Goal: Task Accomplishment & Management: Manage account settings

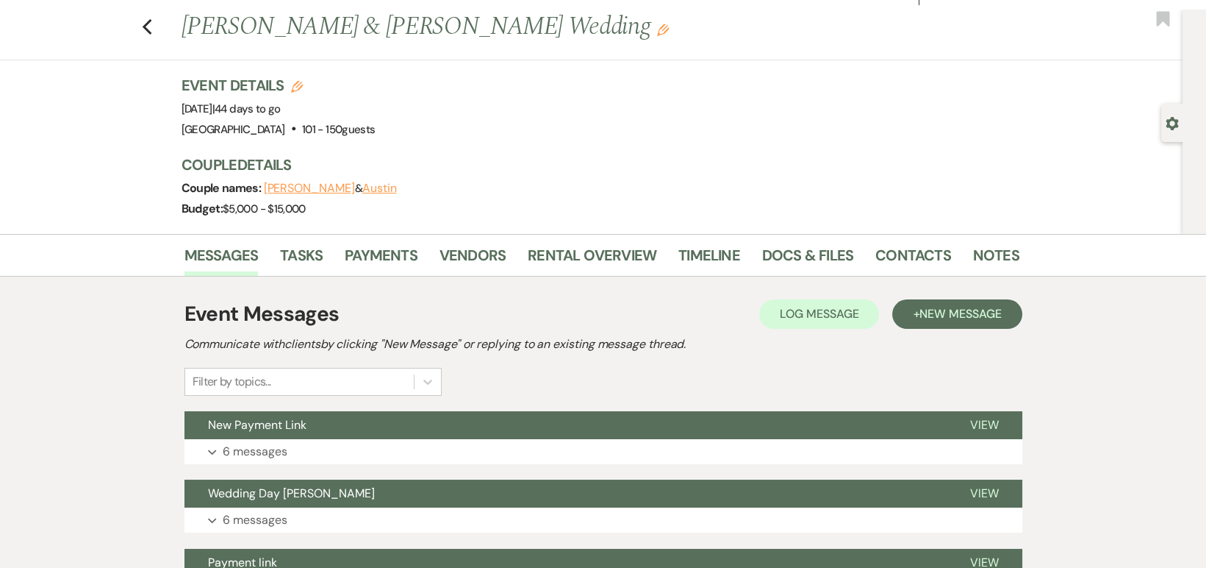
scroll to position [24, 0]
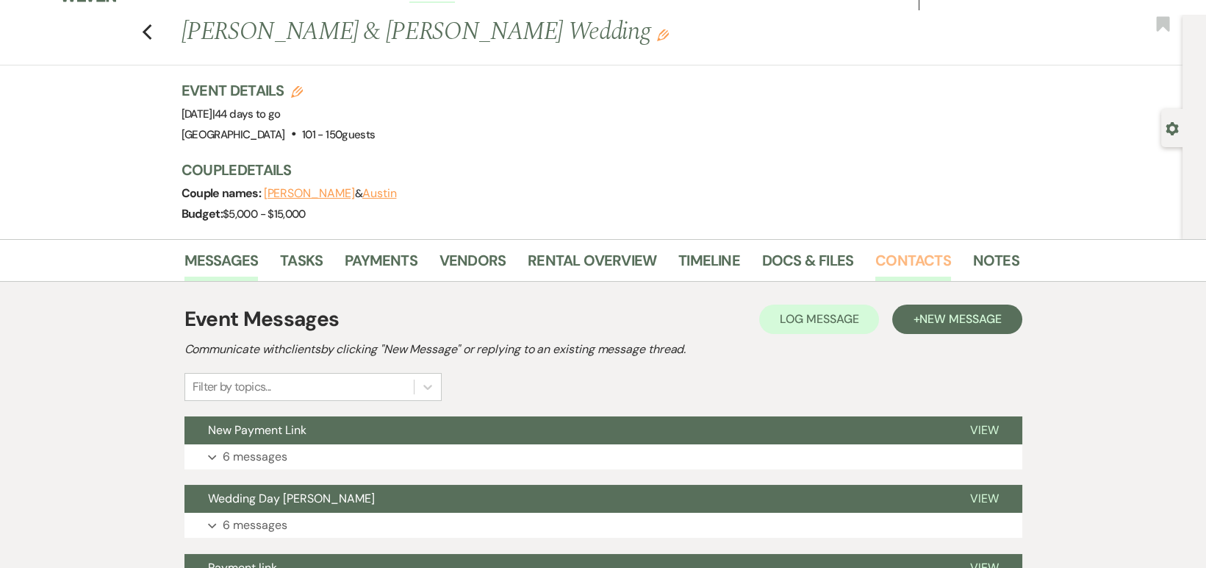
click at [876, 273] on link "Contacts" at bounding box center [914, 264] width 76 height 32
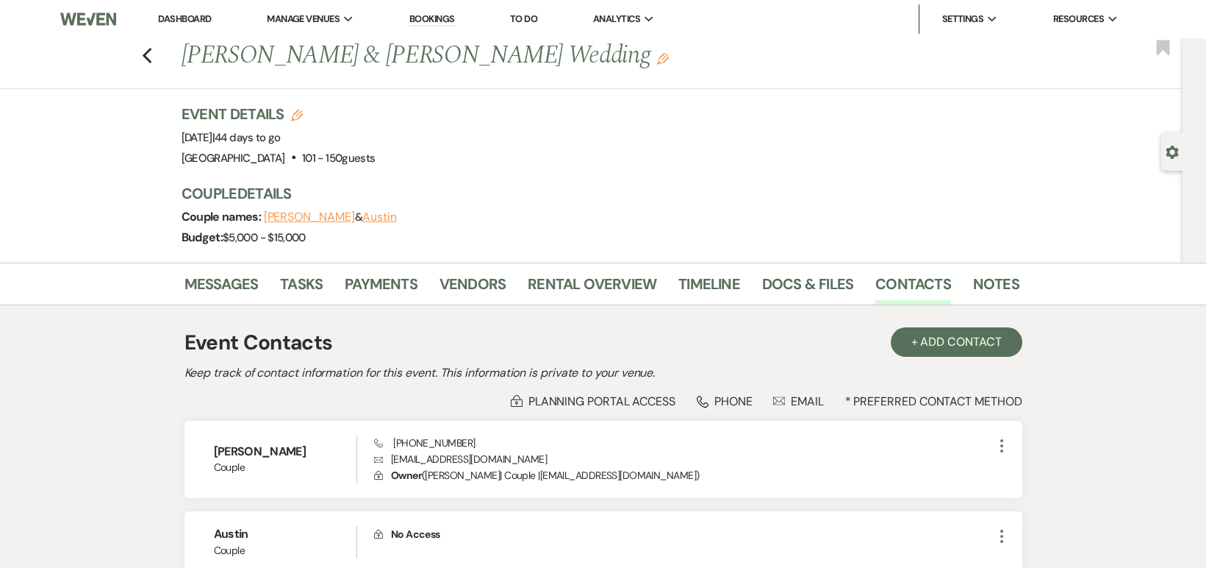
click at [181, 29] on li "Dashboard" at bounding box center [185, 18] width 68 height 29
click at [187, 20] on link "Dashboard" at bounding box center [184, 18] width 53 height 12
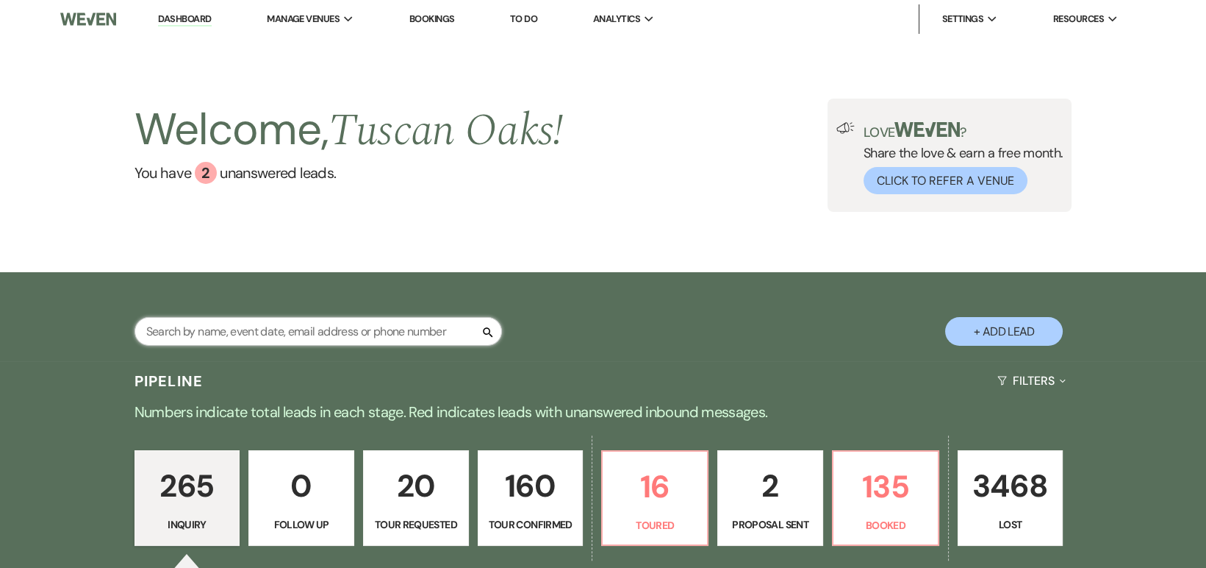
click at [235, 325] on input "text" at bounding box center [319, 331] width 368 height 29
type input "bella"
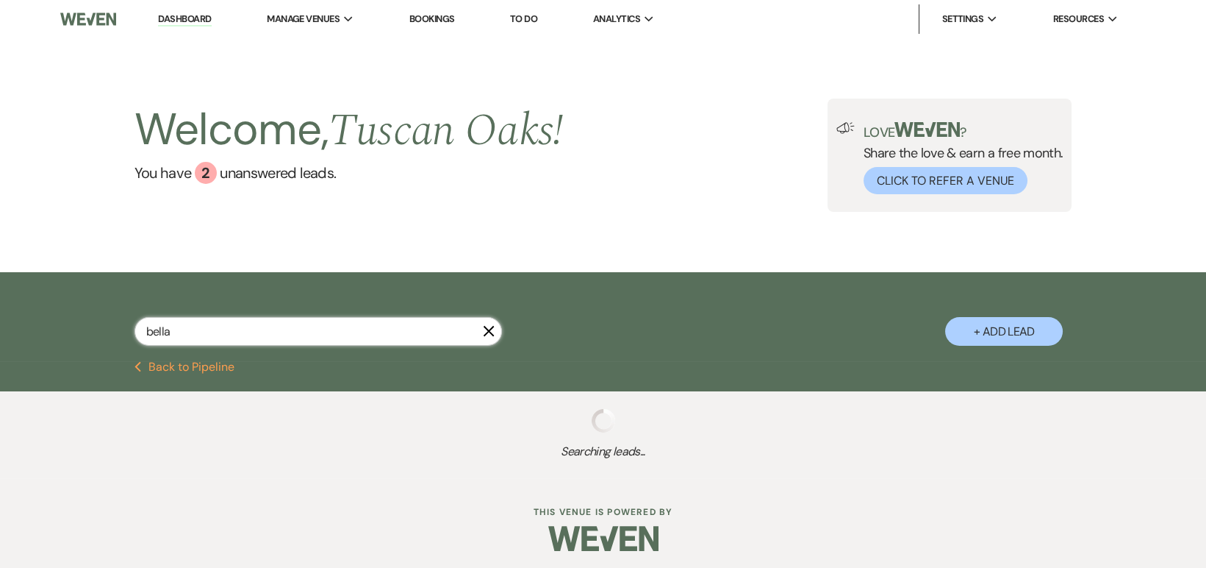
select select "8"
select select "5"
select select "8"
select select "5"
select select "8"
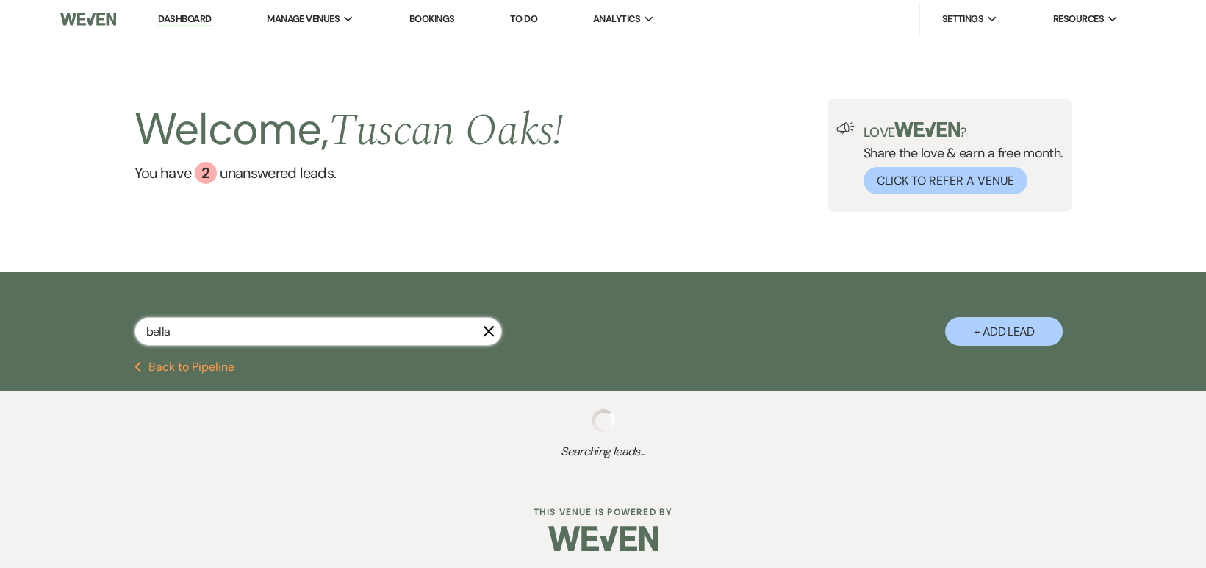
select select "5"
select select "8"
select select "5"
select select "4"
select select "8"
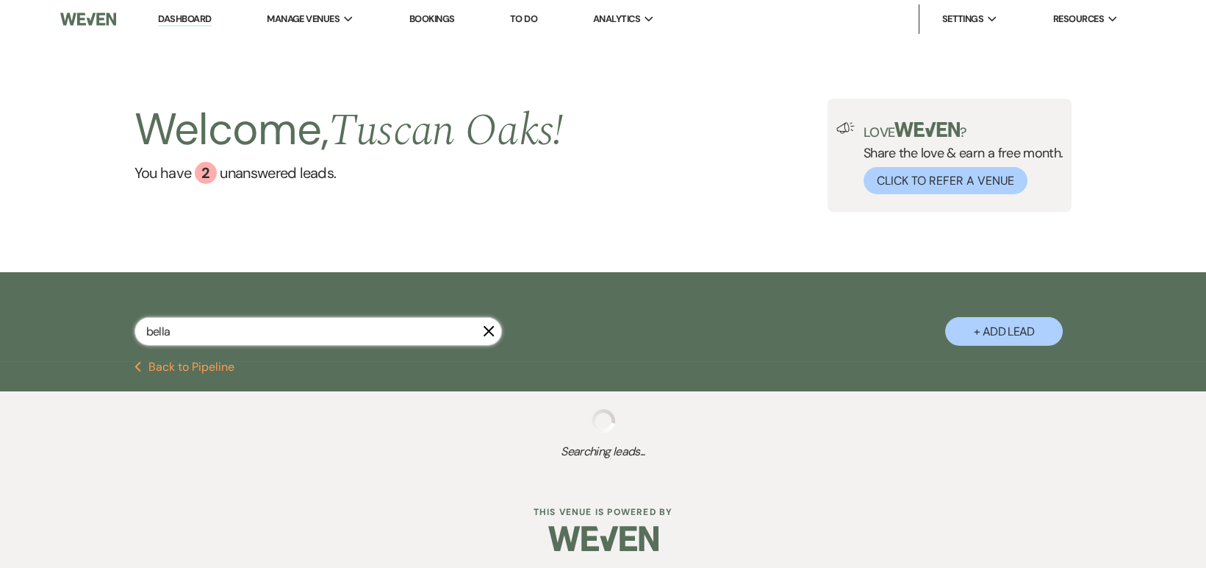
select select "10"
select select "8"
select select "10"
select select "8"
select select "5"
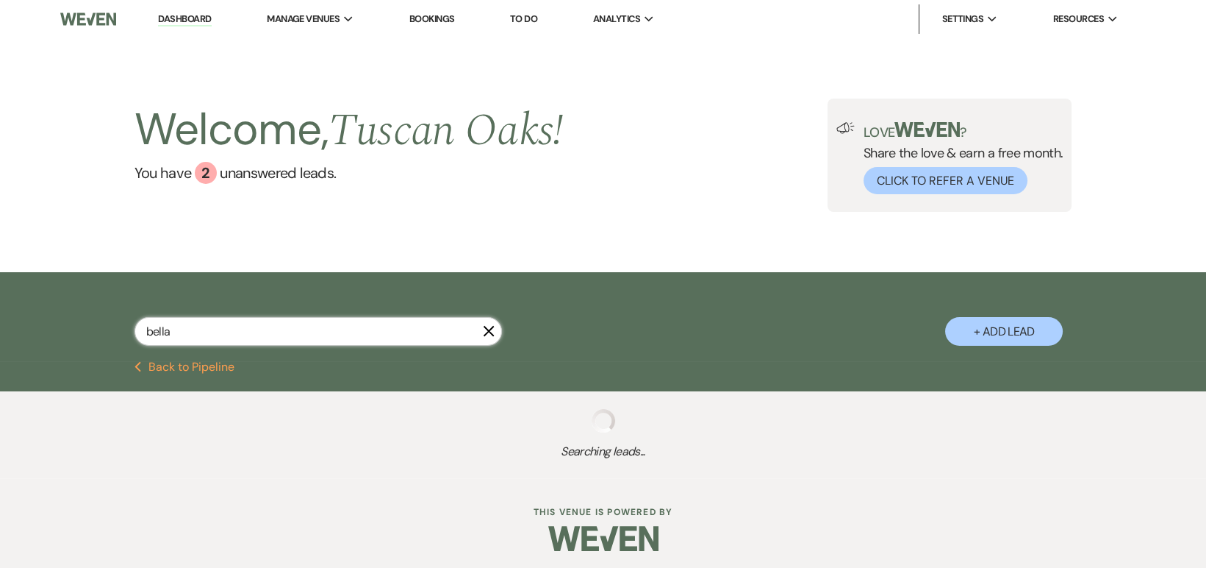
select select "8"
select select "5"
select select "4"
select select "8"
select select "5"
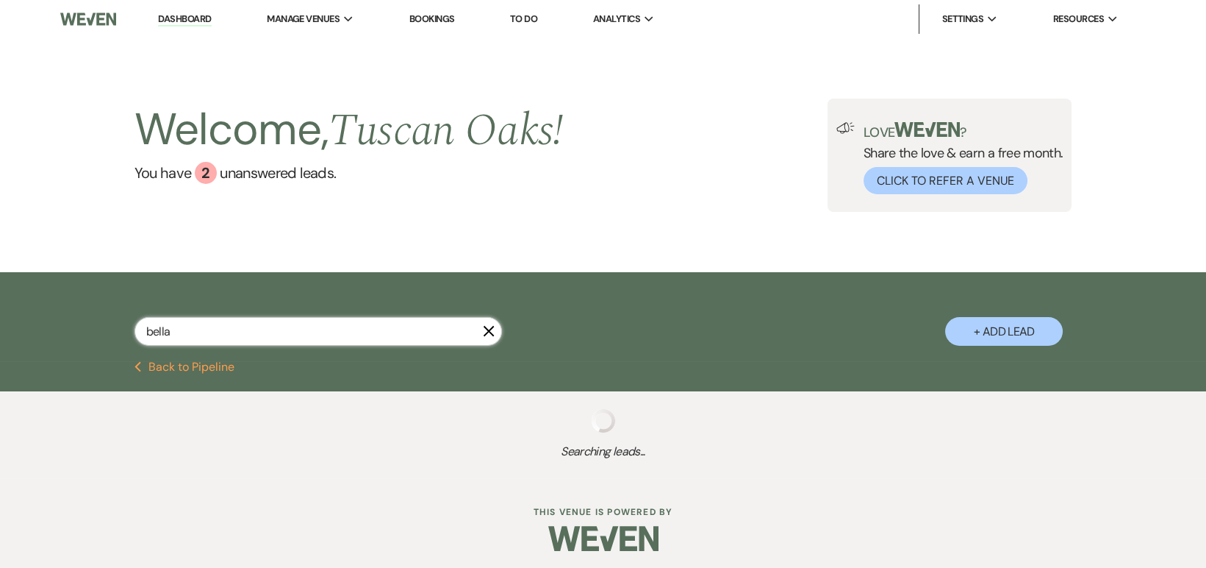
select select "8"
select select "4"
select select "8"
select select "5"
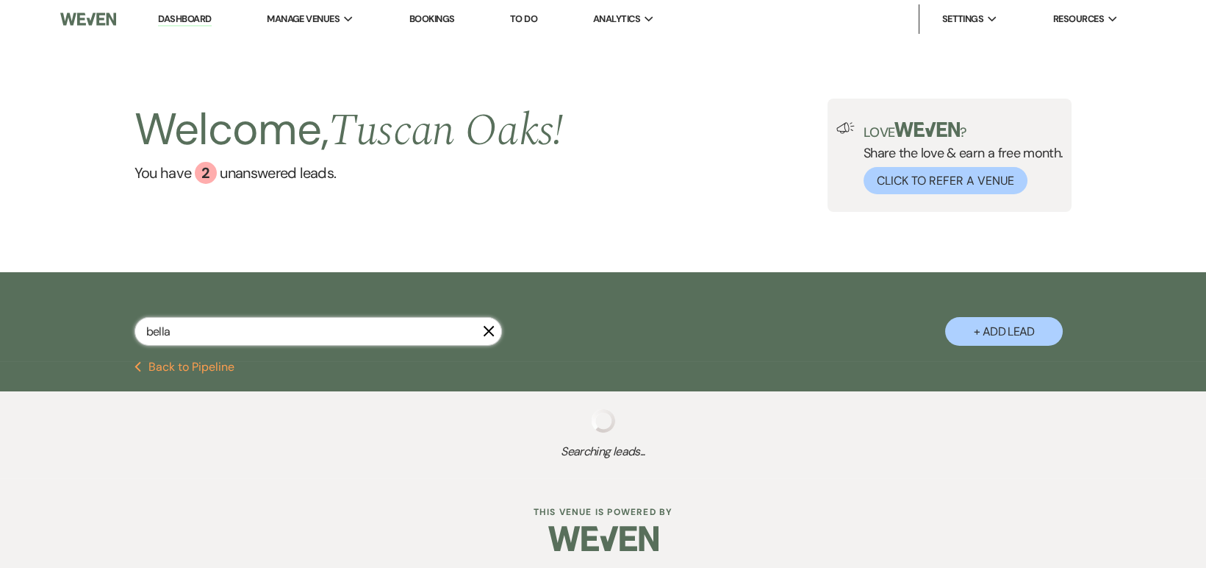
select select "8"
select select "10"
select select "8"
select select "5"
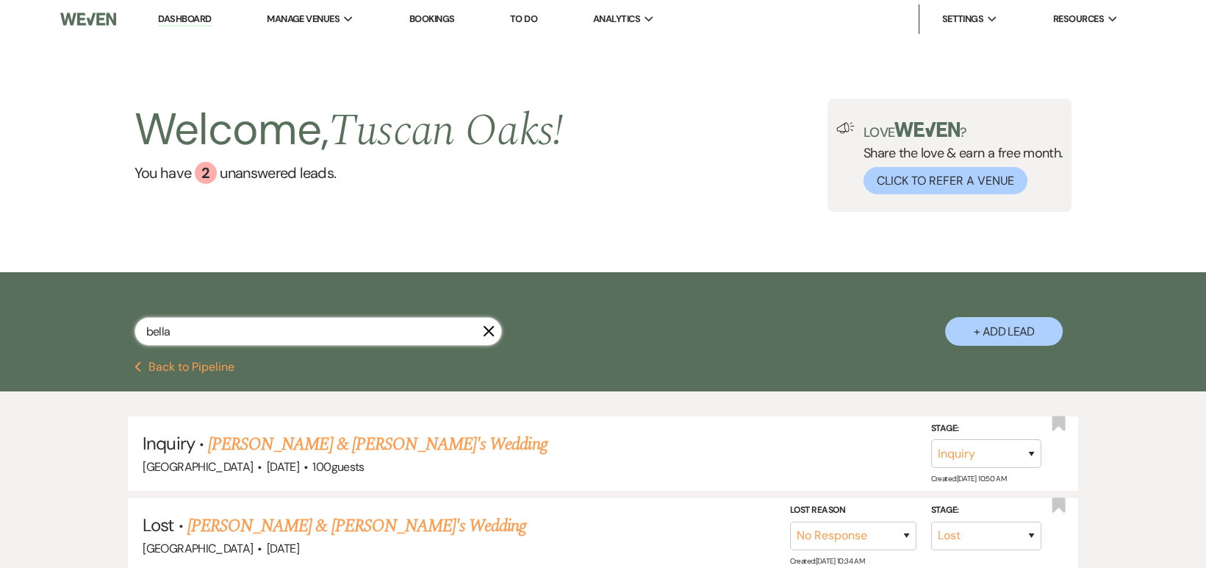
type input "bella"
click at [493, 329] on icon "X" at bounding box center [489, 331] width 12 height 12
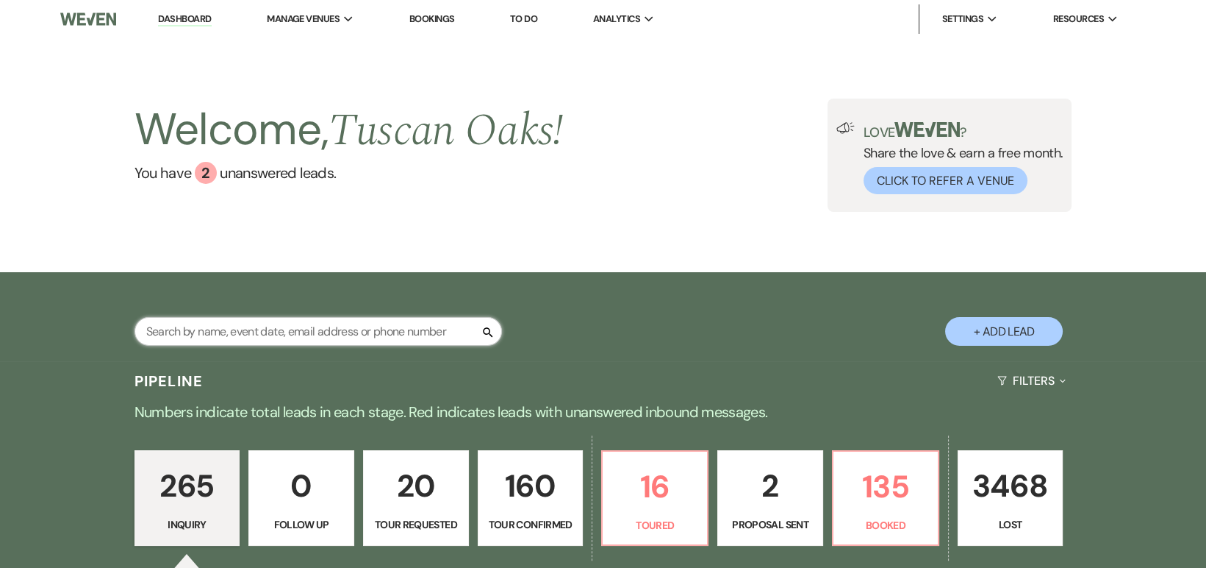
click at [333, 334] on input "text" at bounding box center [319, 331] width 368 height 29
type input "lauren"
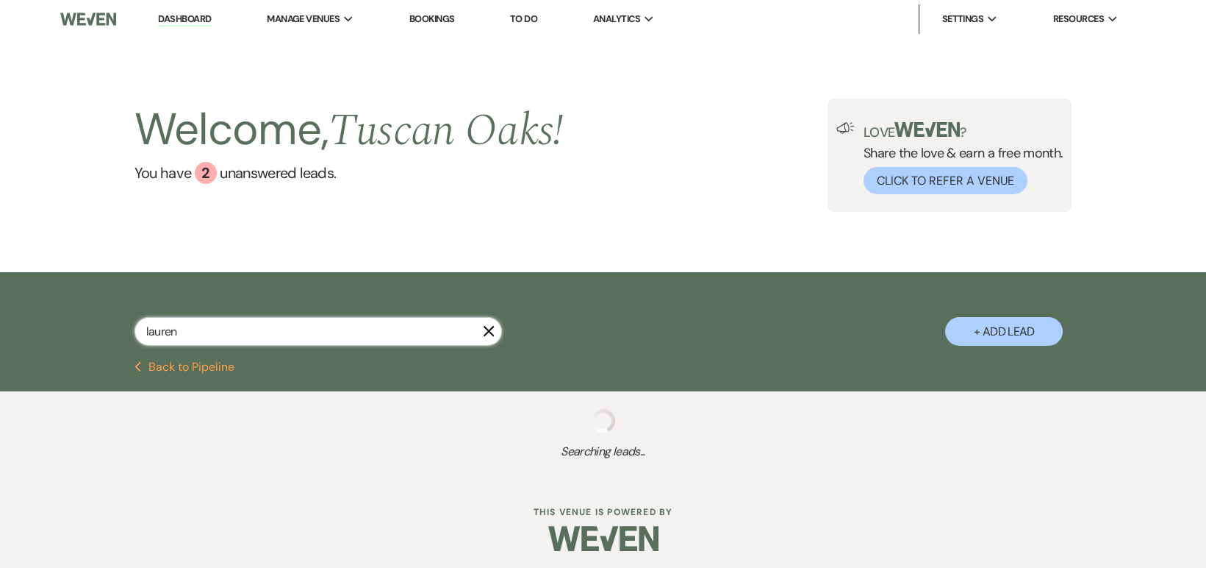
select select "6"
select select "4"
select select "8"
select select "5"
select select "8"
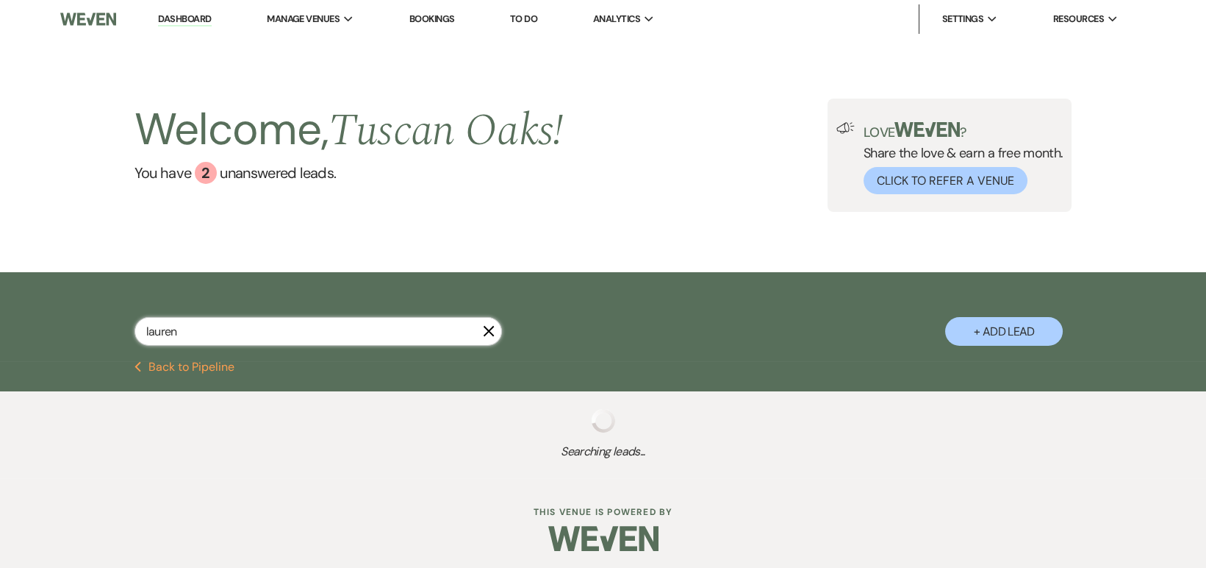
select select "5"
select select "8"
select select "5"
select select "8"
select select "5"
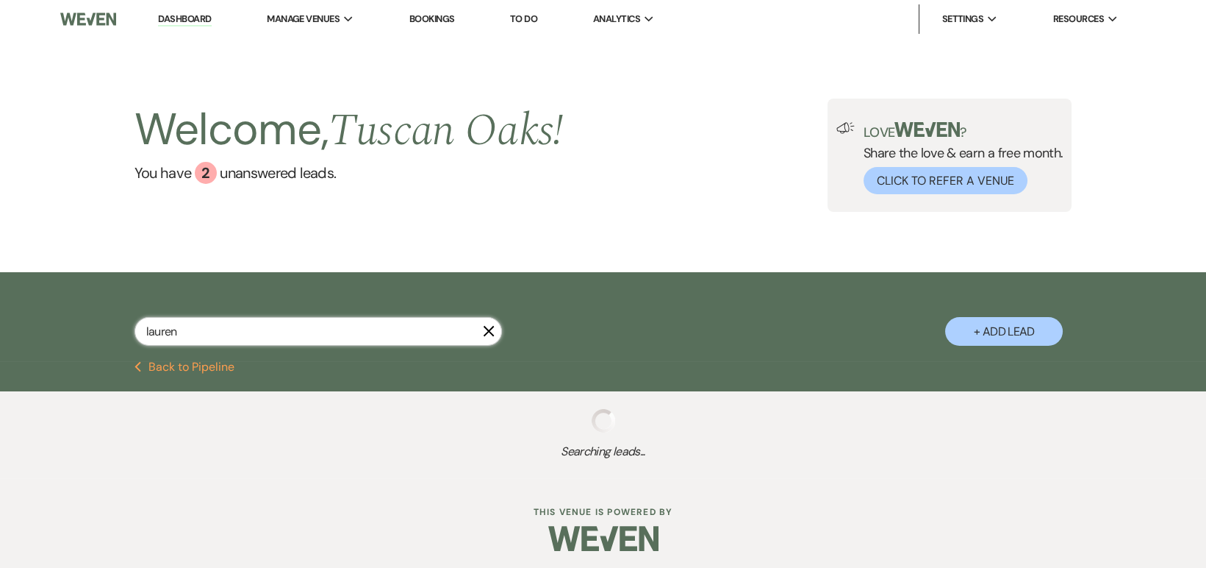
select select "8"
select select "5"
select select "4"
select select "8"
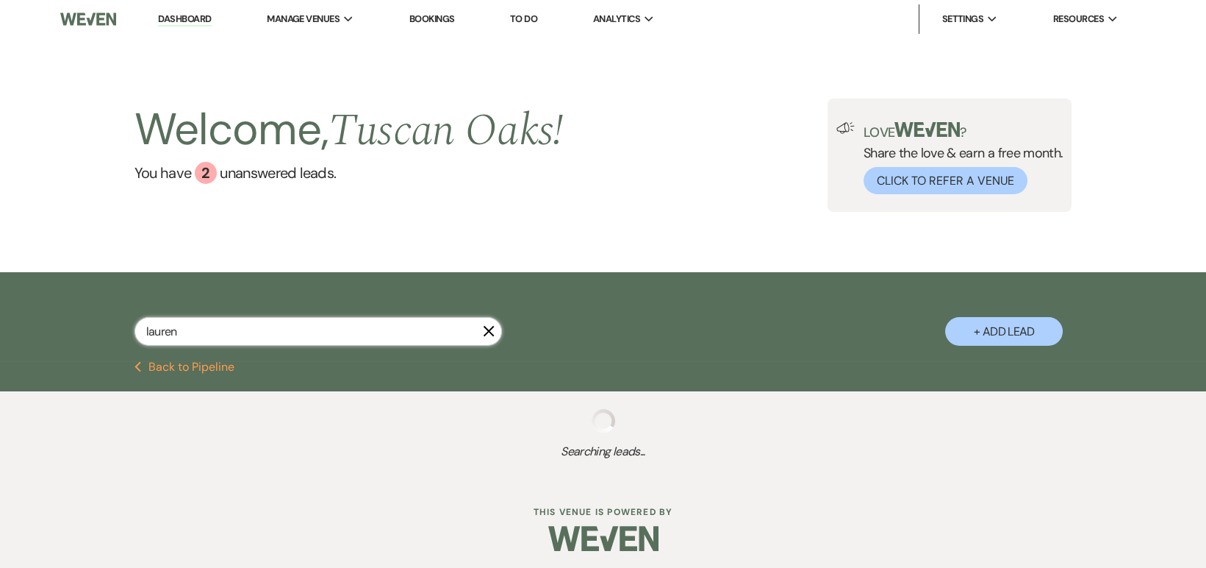
select select "5"
select select "8"
select select "6"
select select "8"
select select "5"
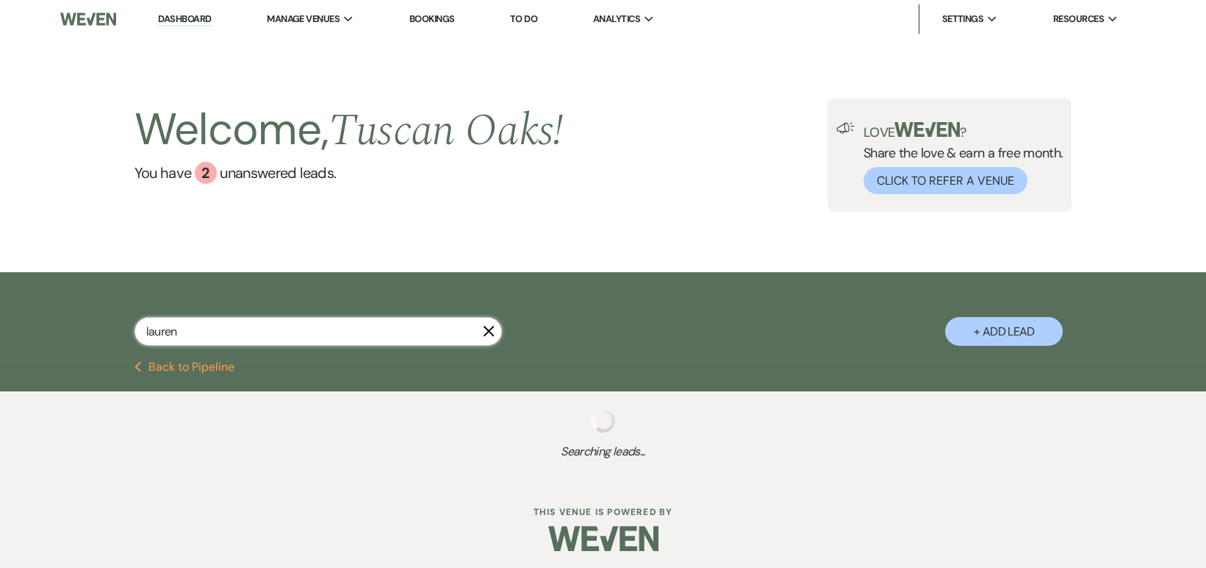
select select "8"
select select "5"
select select "8"
select select "5"
select select "8"
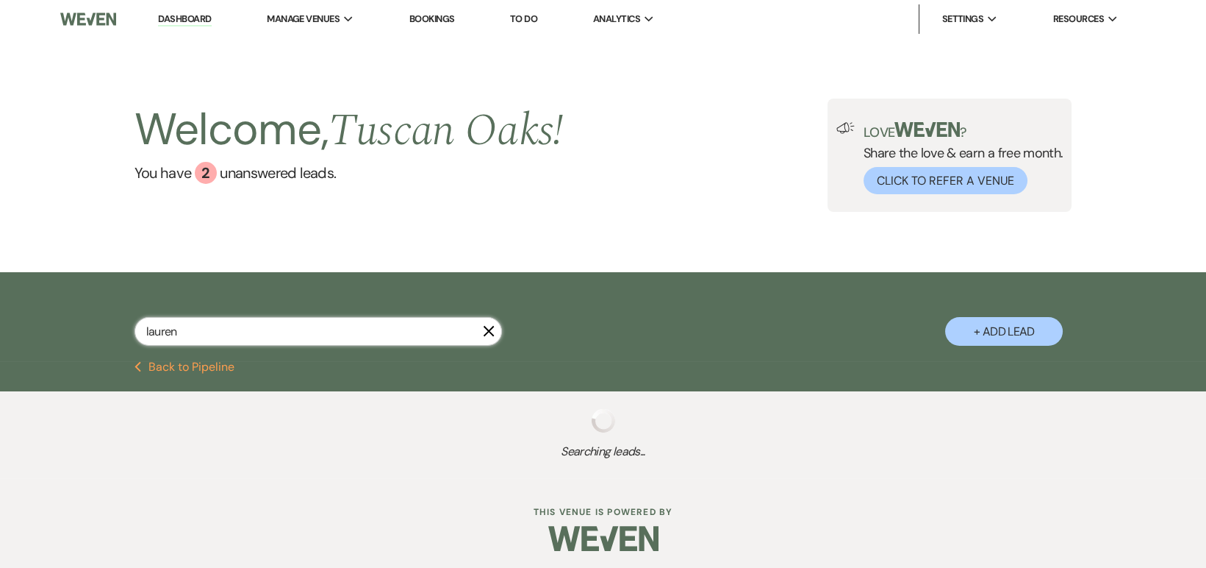
select select "7"
select select "8"
select select "5"
select select "8"
select select "5"
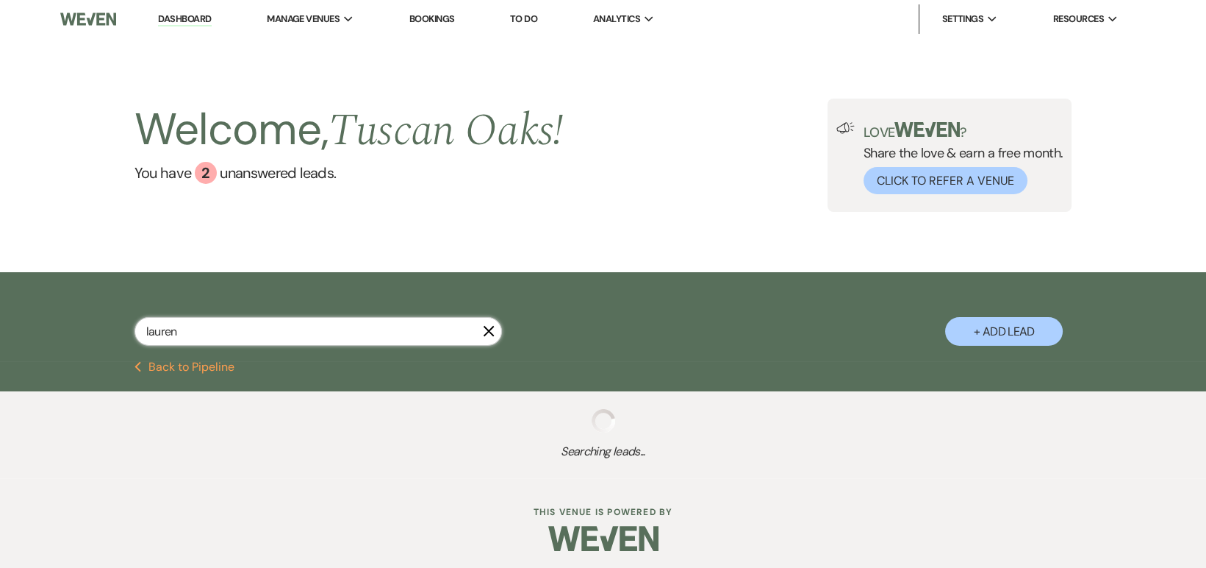
select select "8"
select select "10"
select select "8"
select select "5"
select select "8"
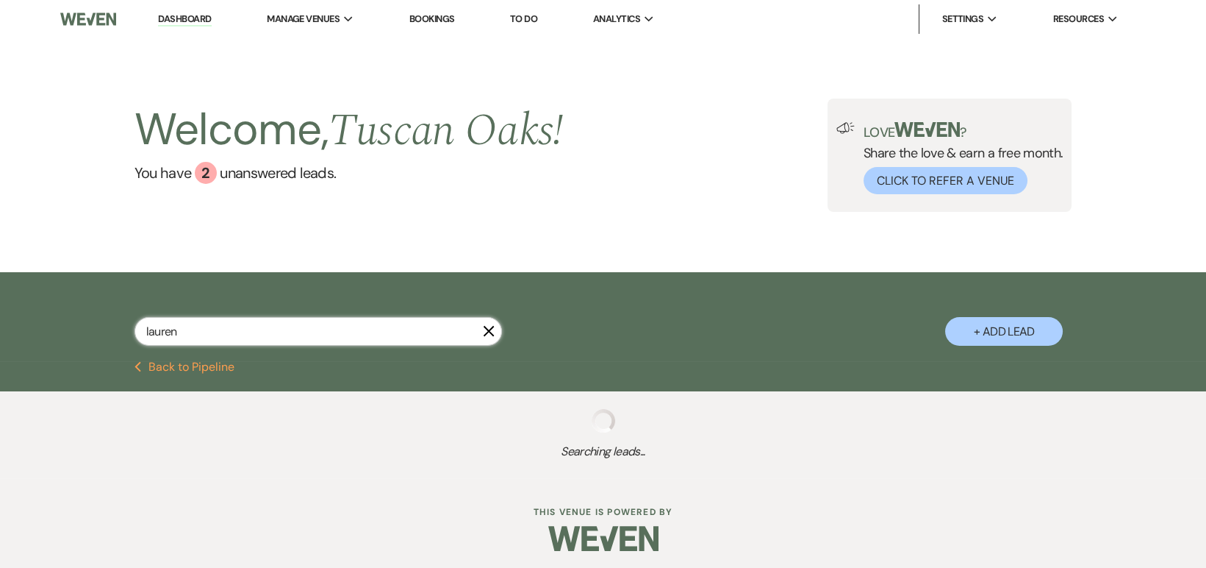
select select "6"
select select "2"
select select "8"
select select "6"
select select "8"
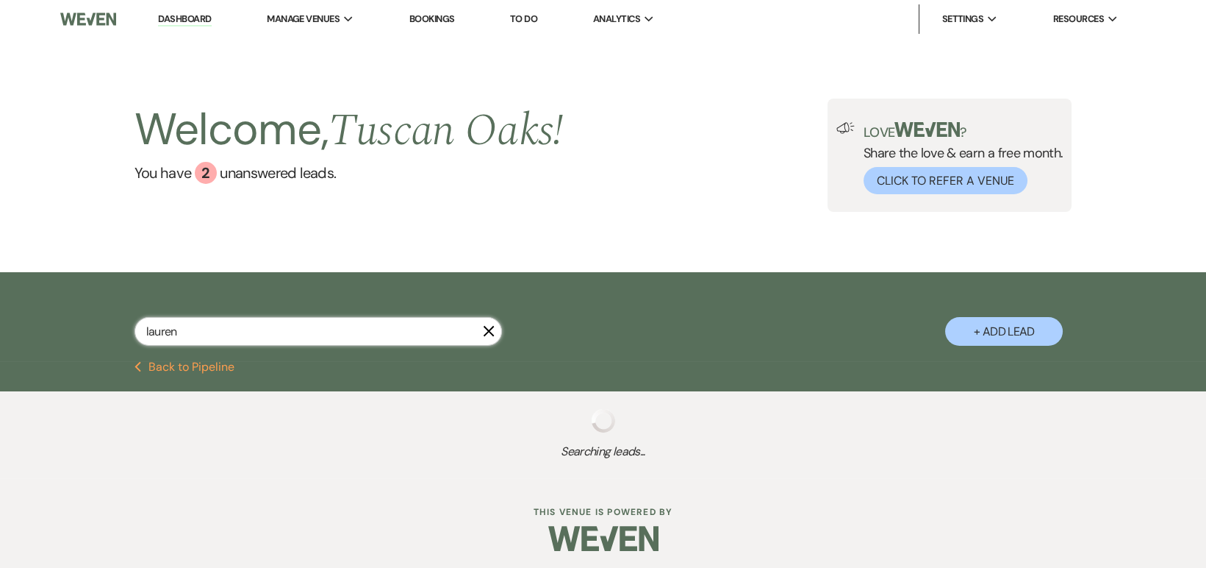
select select "5"
select select "8"
select select "5"
select select "8"
select select "5"
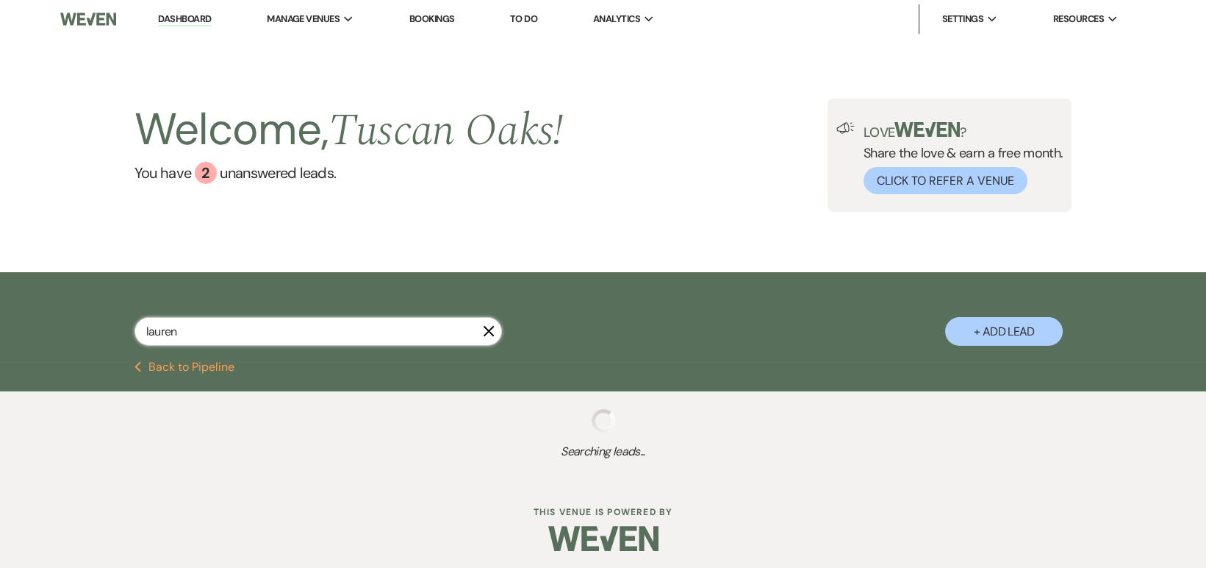
select select "8"
select select "5"
select select "8"
select select "5"
select select "4"
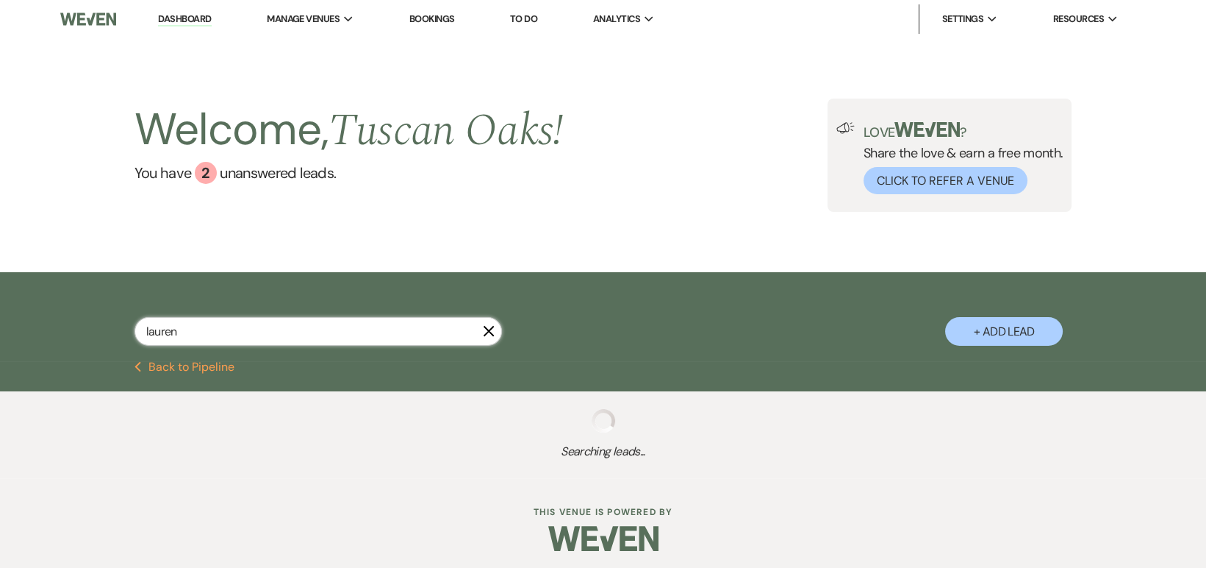
select select "8"
select select "5"
select select "8"
select select "5"
select select "8"
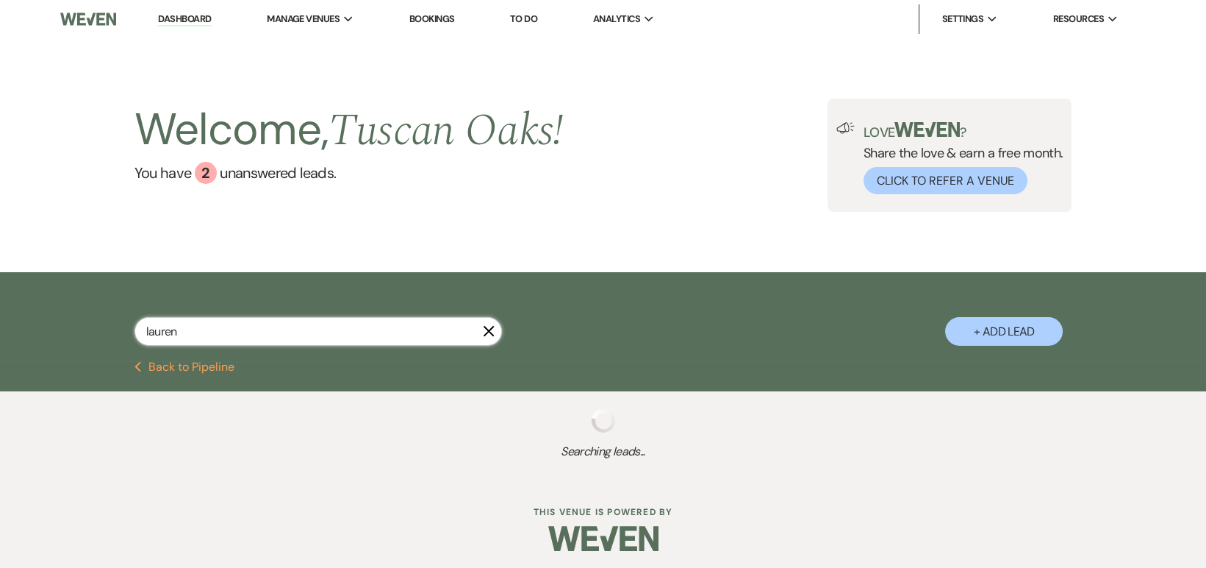
select select "5"
select select "8"
select select "5"
select select "8"
select select "5"
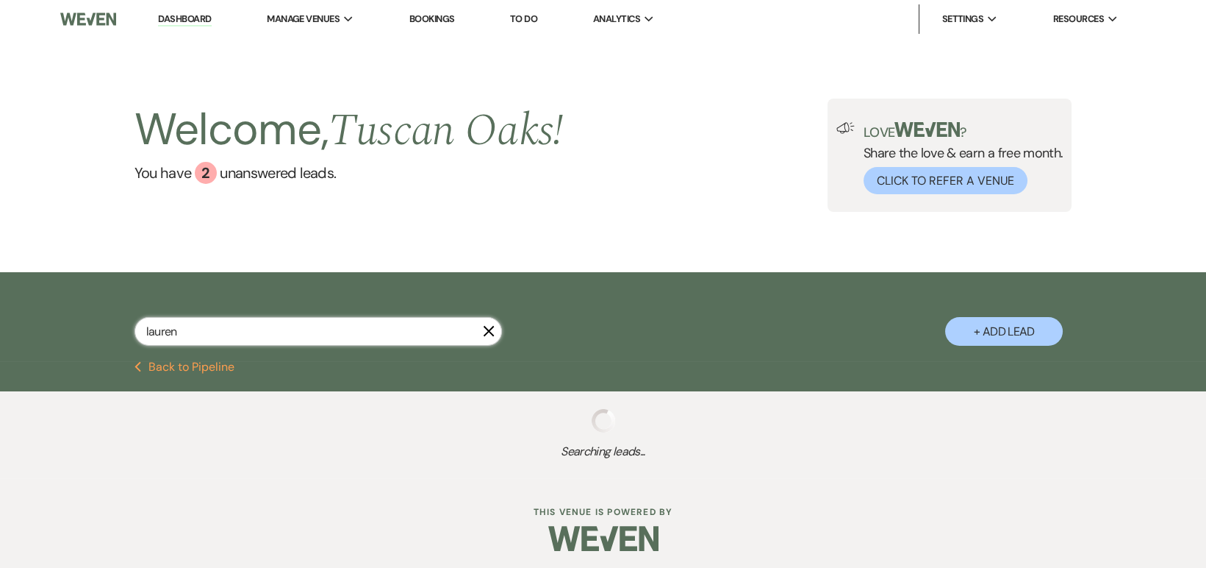
select select "8"
select select "5"
select select "8"
select select "5"
select select "8"
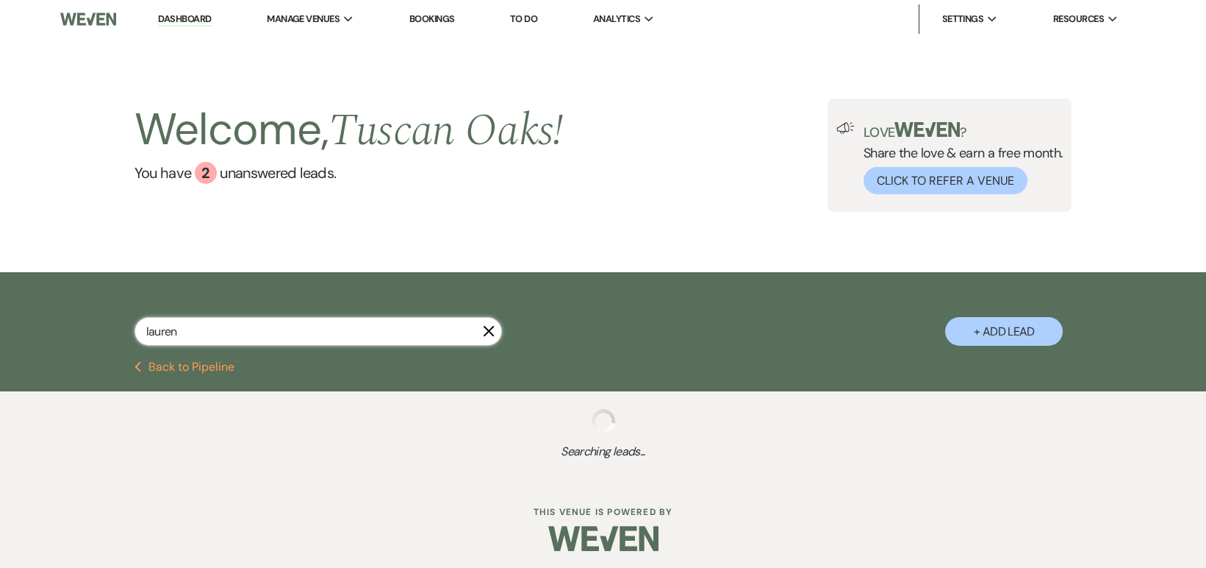
select select "5"
select select "8"
select select "5"
select select "8"
select select "5"
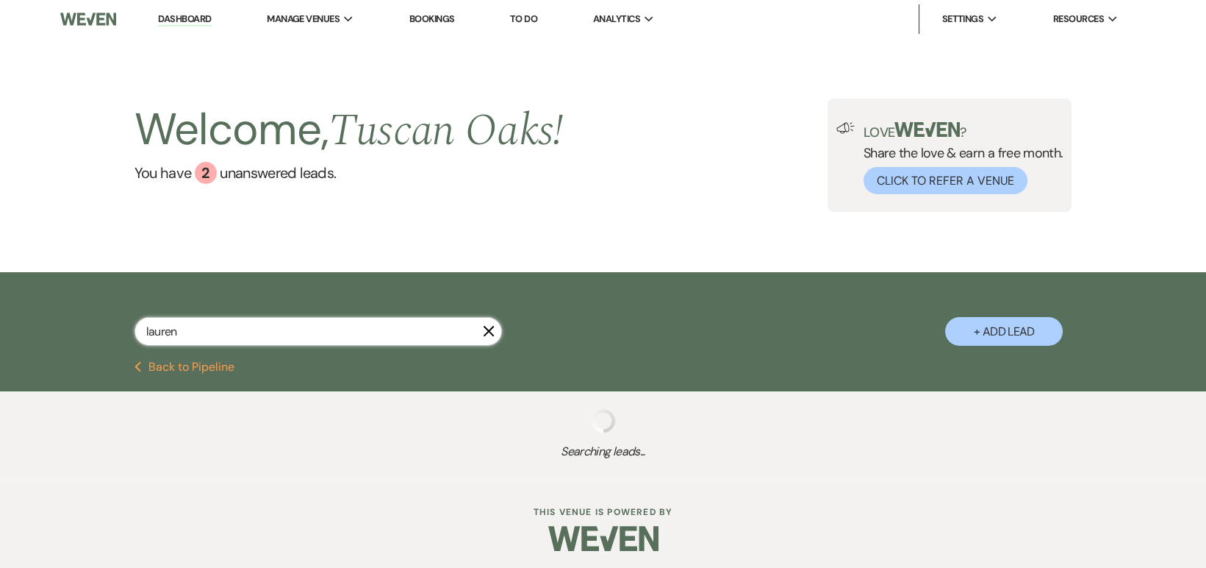
select select "8"
select select "5"
select select "8"
select select "5"
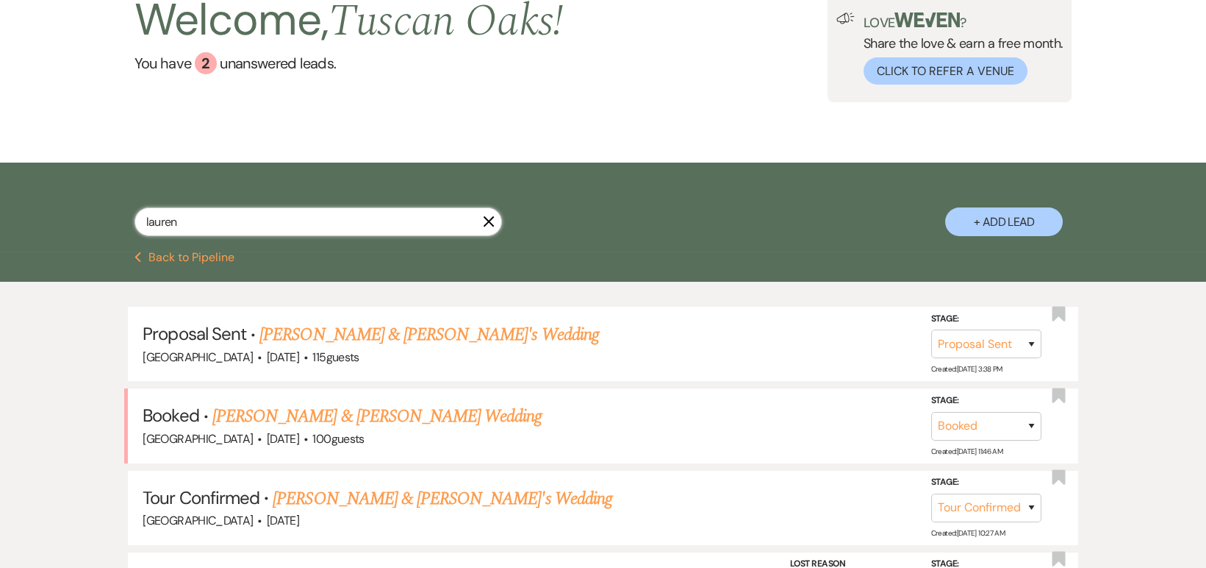
scroll to position [110, 0]
type input "lauren"
click at [467, 334] on link "[PERSON_NAME] & [PERSON_NAME]'s Wedding" at bounding box center [429, 334] width 340 height 26
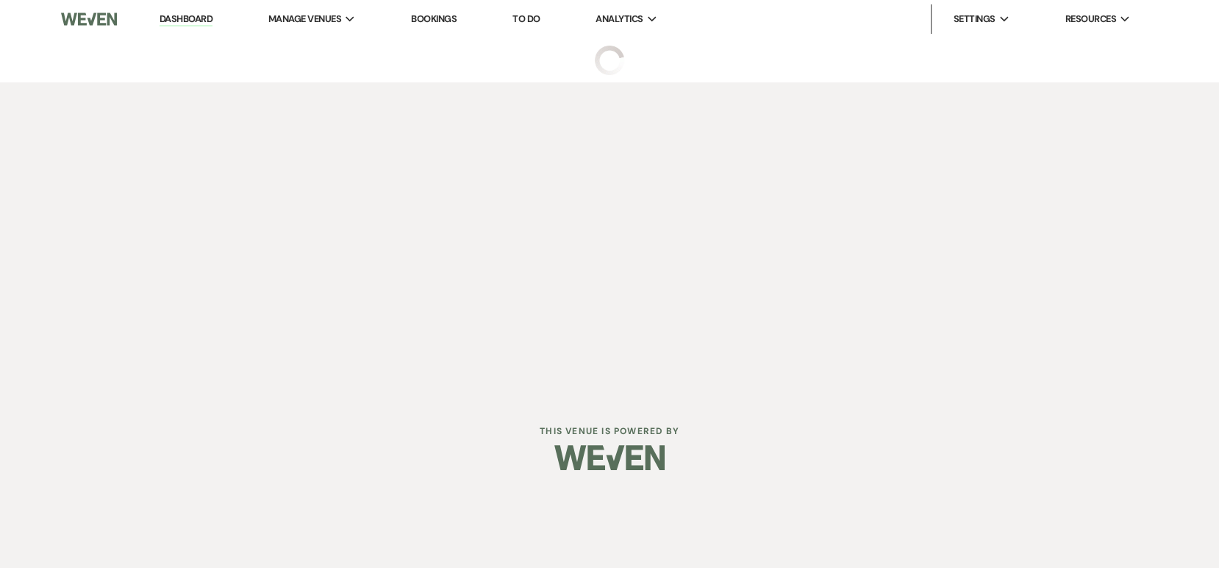
select select "6"
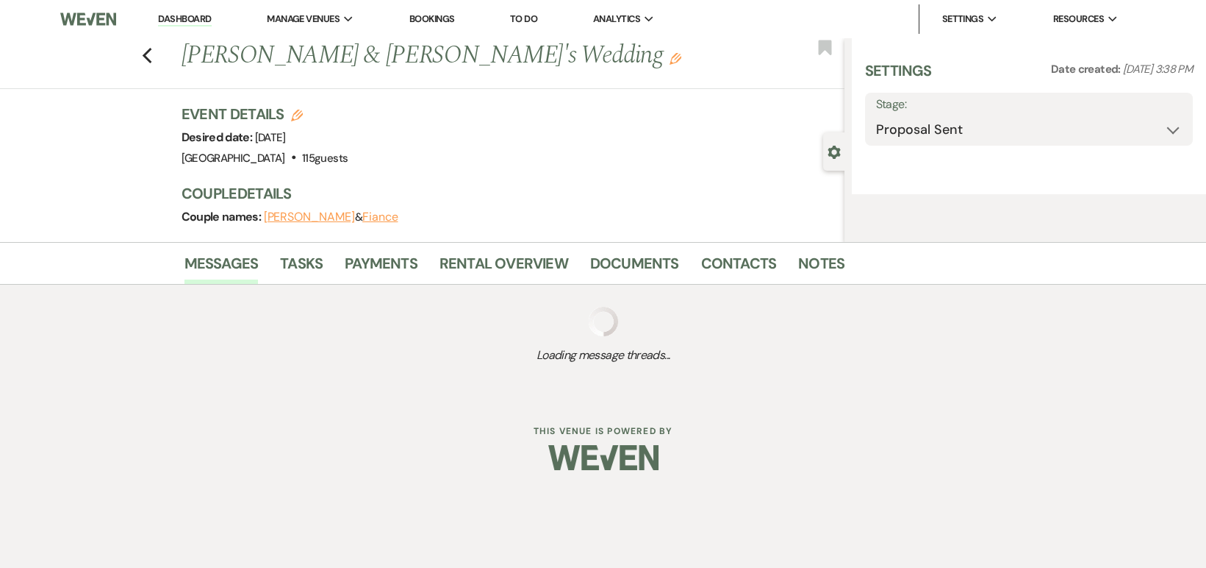
select select "5"
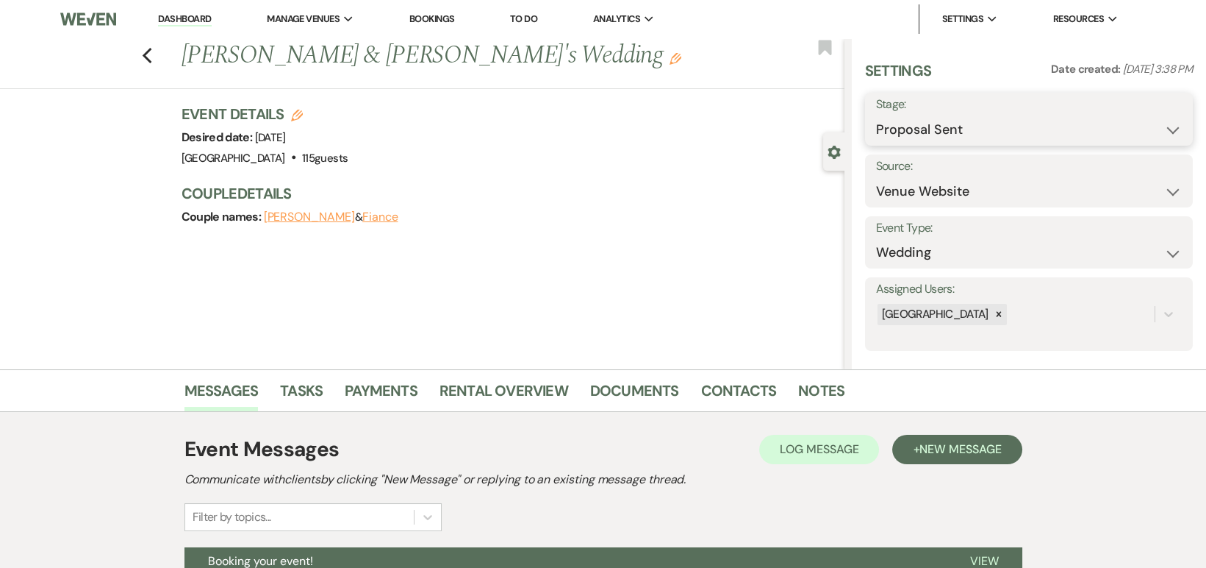
click at [1056, 140] on select "Inquiry Follow Up Tour Requested Tour Confirmed Toured Proposal Sent Booked Lost" at bounding box center [1029, 129] width 306 height 29
select select "7"
click at [876, 115] on select "Inquiry Follow Up Tour Requested Tour Confirmed Toured Proposal Sent Booked Lost" at bounding box center [1029, 129] width 306 height 29
click at [1147, 115] on button "Save" at bounding box center [1158, 118] width 69 height 29
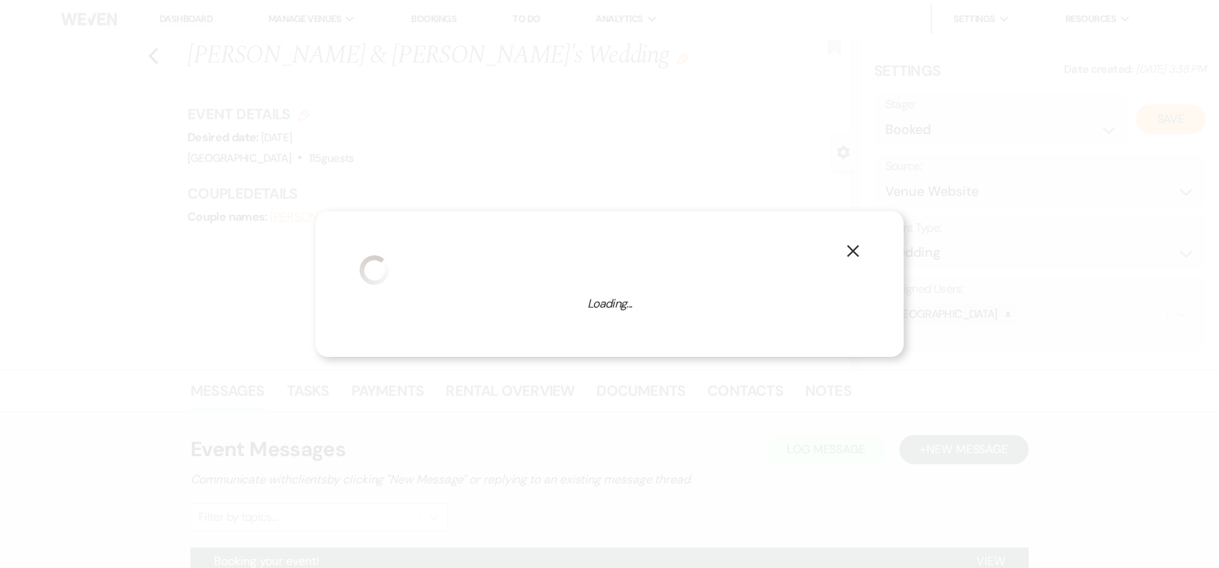
select select "1"
select select "630"
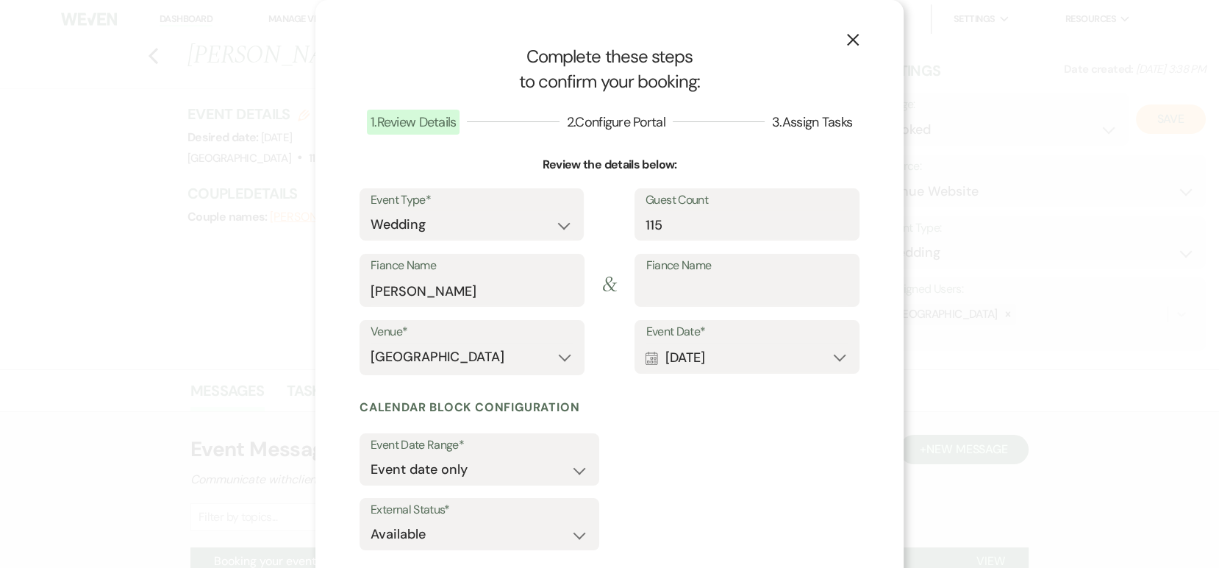
scroll to position [81, 0]
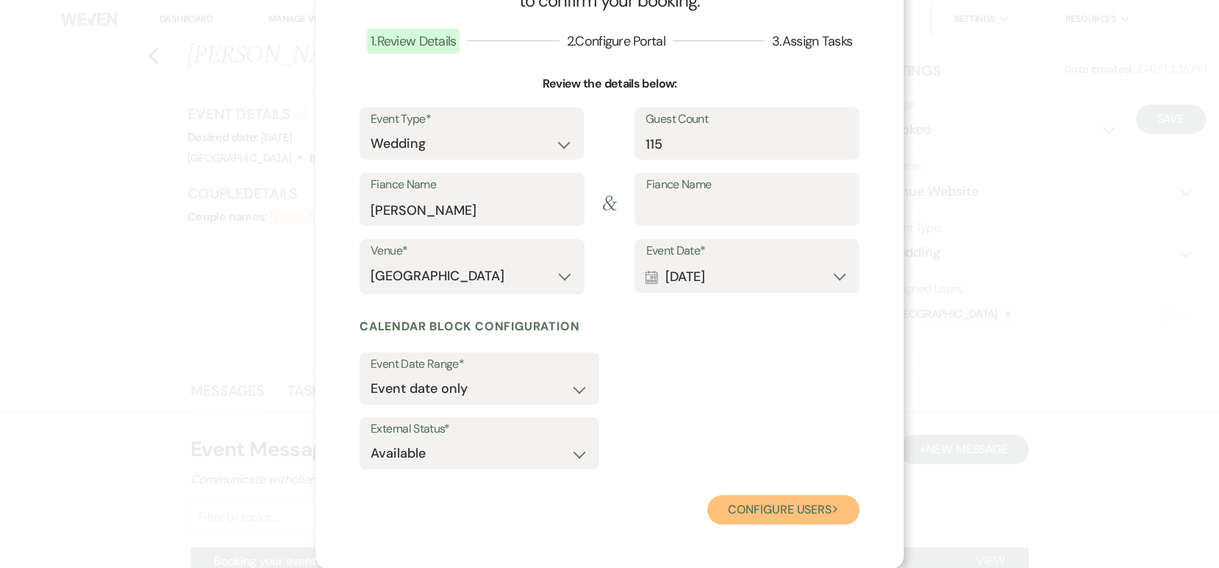
click at [752, 522] on button "Configure users Next" at bounding box center [783, 509] width 152 height 29
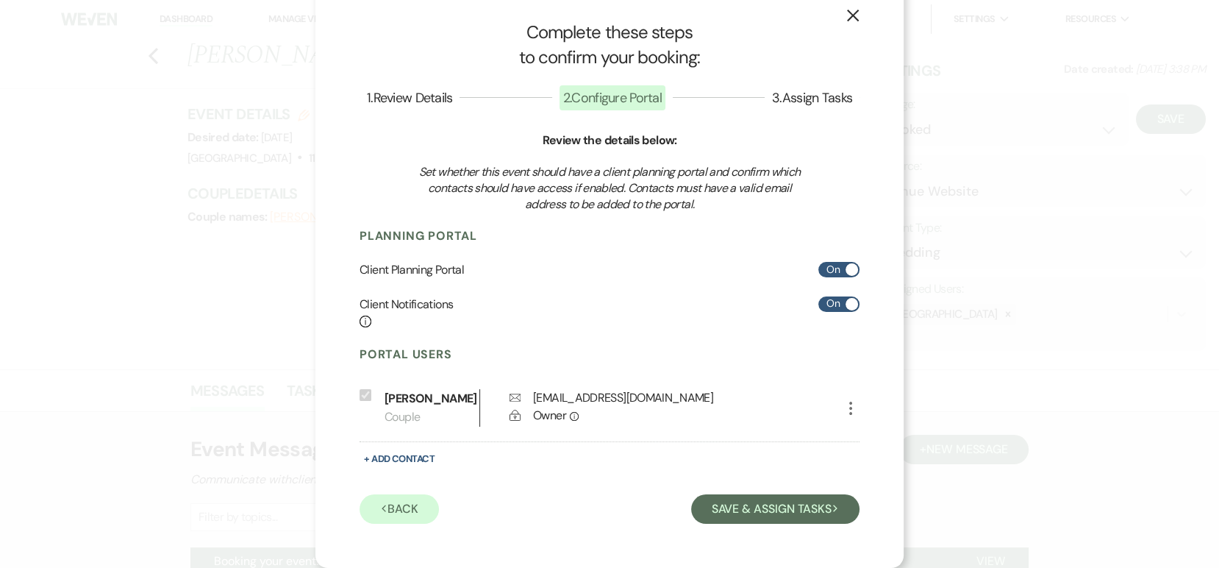
scroll to position [24, 0]
click at [706, 501] on button "Save & Assign Tasks Next" at bounding box center [775, 509] width 168 height 29
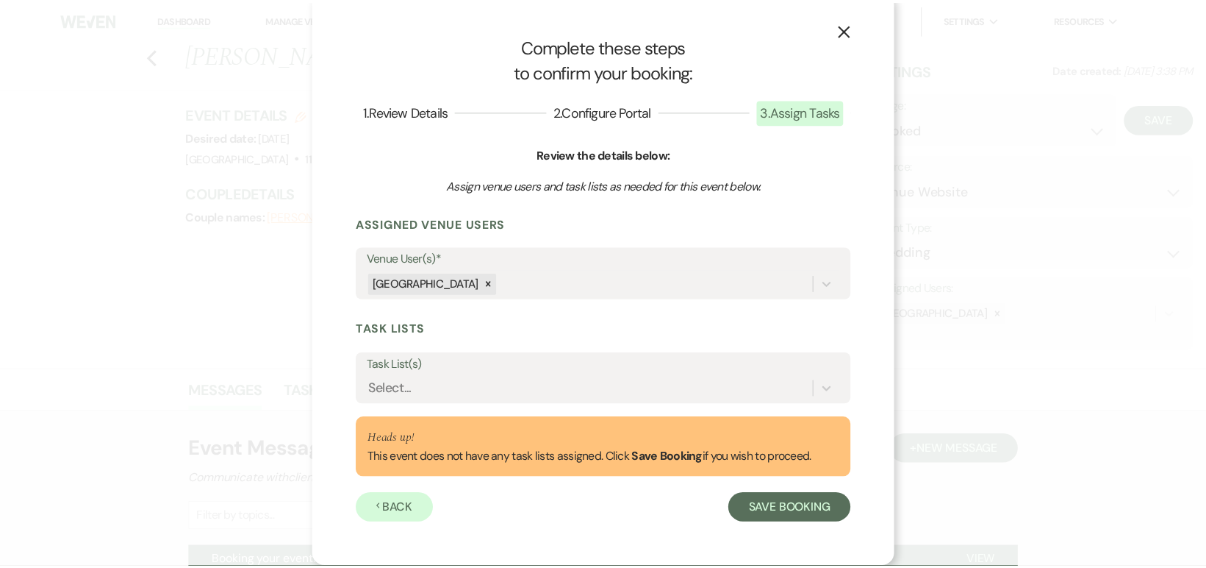
scroll to position [10, 0]
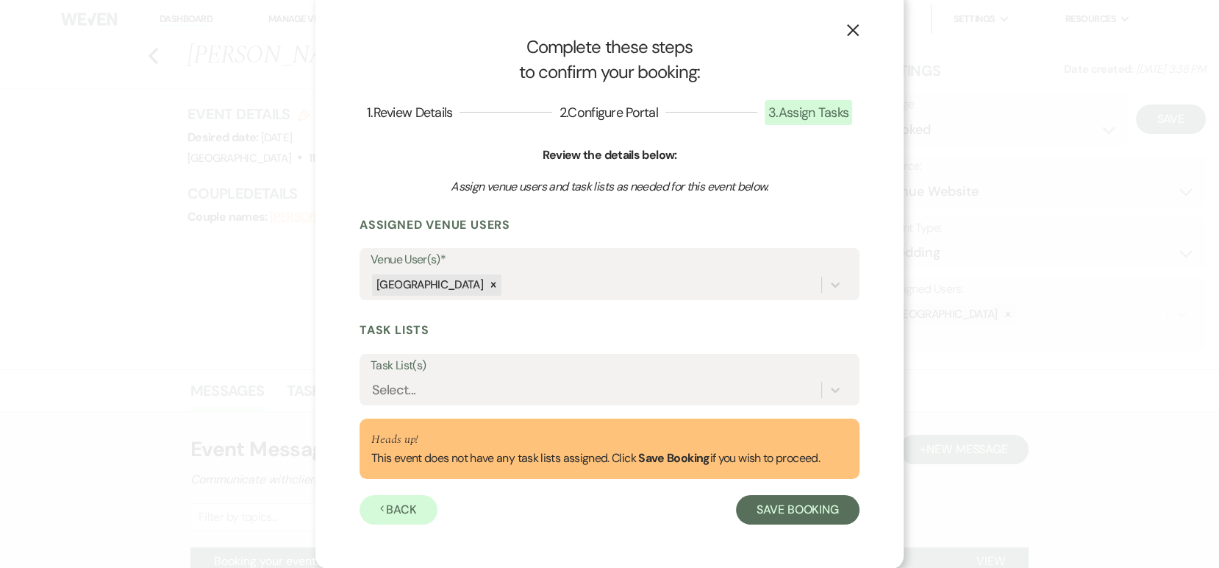
click at [847, 32] on use "button" at bounding box center [853, 30] width 12 height 12
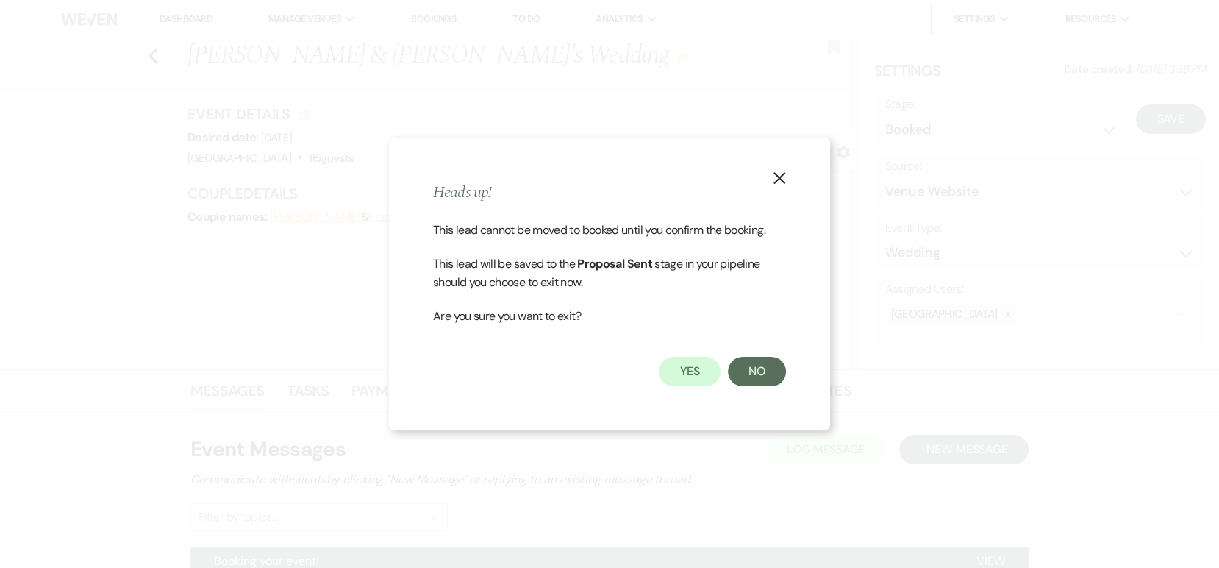
click at [778, 181] on icon "X" at bounding box center [779, 177] width 13 height 13
click at [781, 175] on use "button" at bounding box center [779, 178] width 12 height 12
click at [703, 373] on button "Yes" at bounding box center [690, 371] width 62 height 29
select select "6"
click at [739, 371] on button "No" at bounding box center [757, 371] width 58 height 29
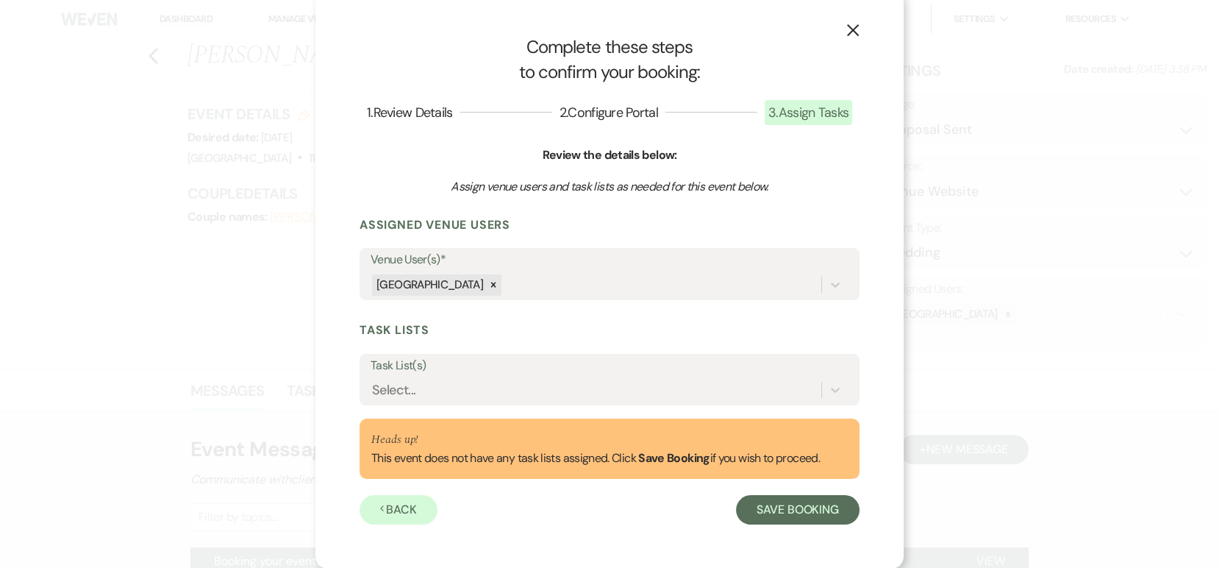
click at [847, 28] on use "button" at bounding box center [853, 30] width 12 height 12
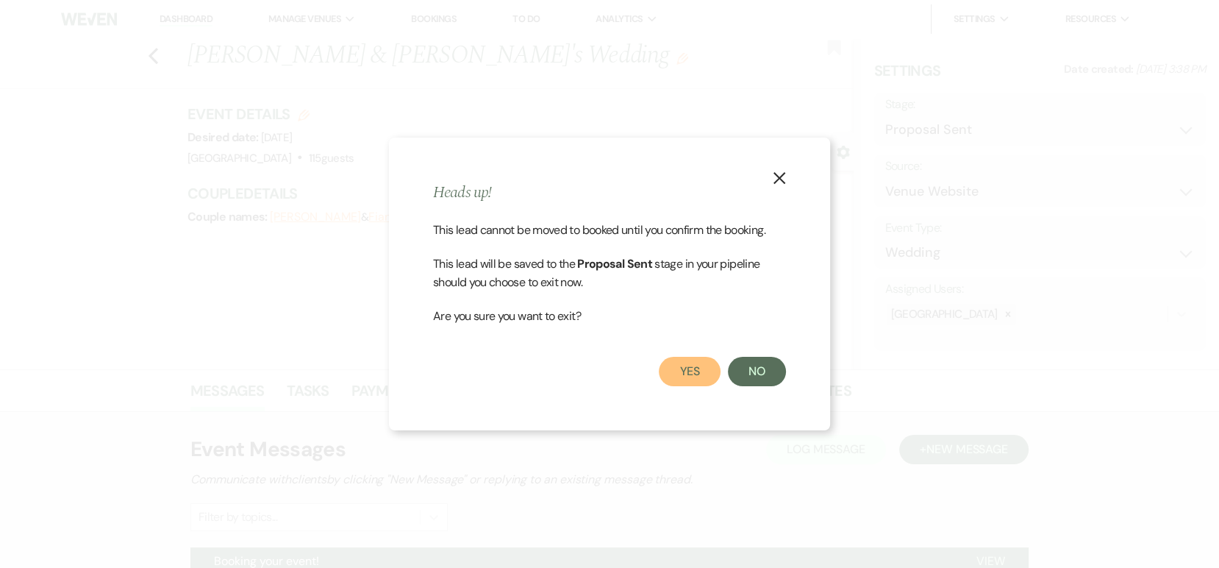
click at [702, 367] on button "Yes" at bounding box center [690, 371] width 62 height 29
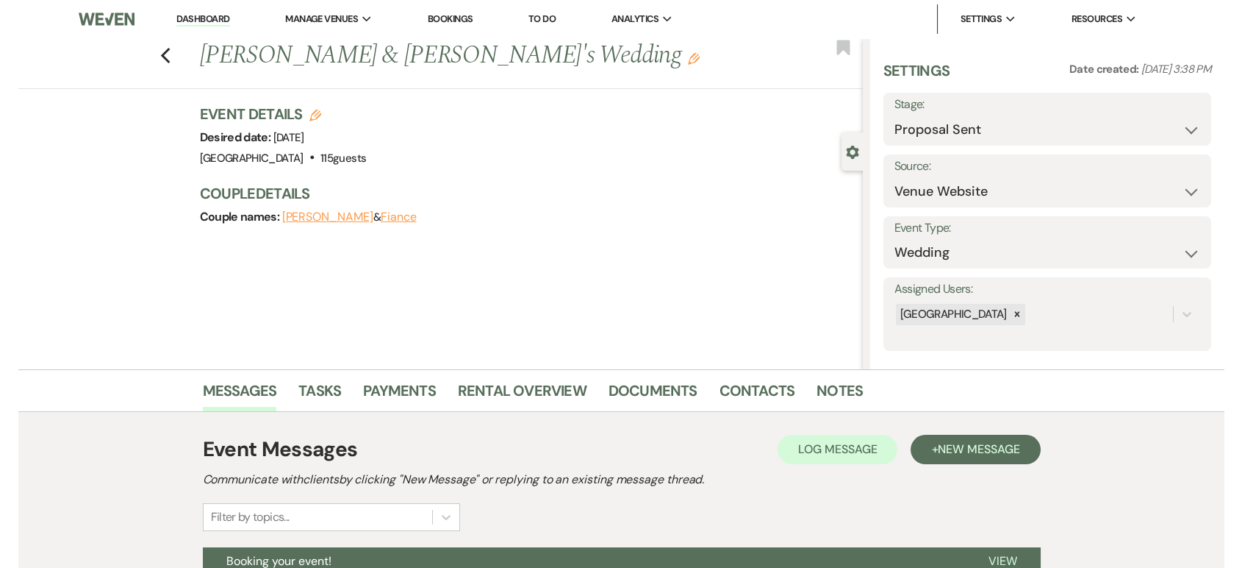
scroll to position [0, 0]
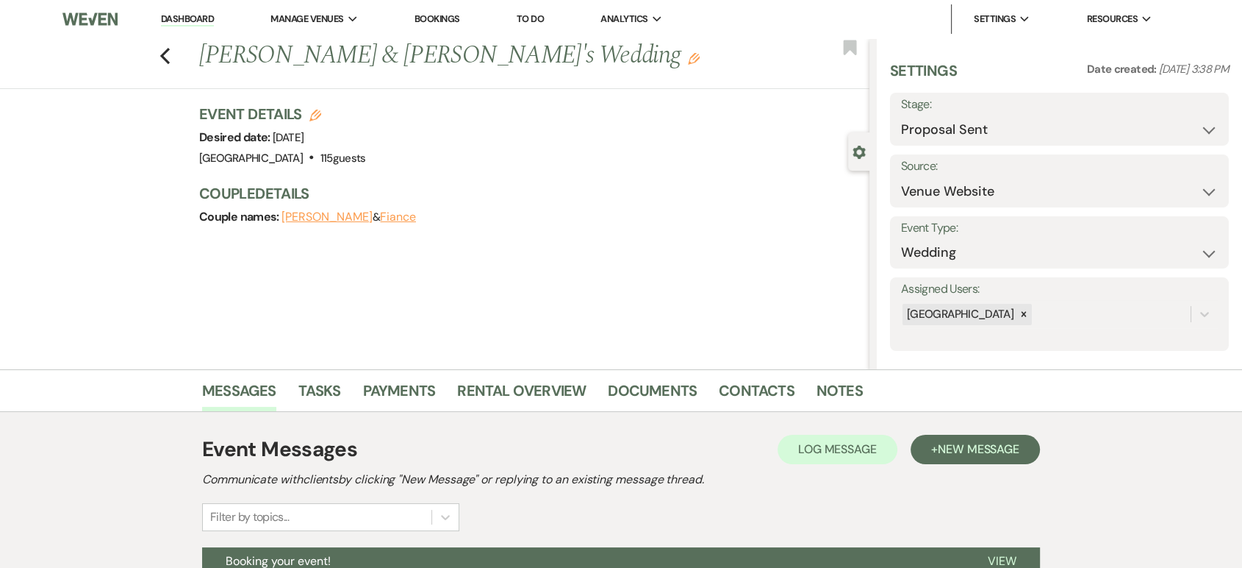
click at [190, 29] on li "Dashboard" at bounding box center [188, 18] width 68 height 29
click at [190, 25] on link "Dashboard" at bounding box center [187, 19] width 53 height 14
click at [198, 16] on link "Dashboard" at bounding box center [187, 19] width 53 height 14
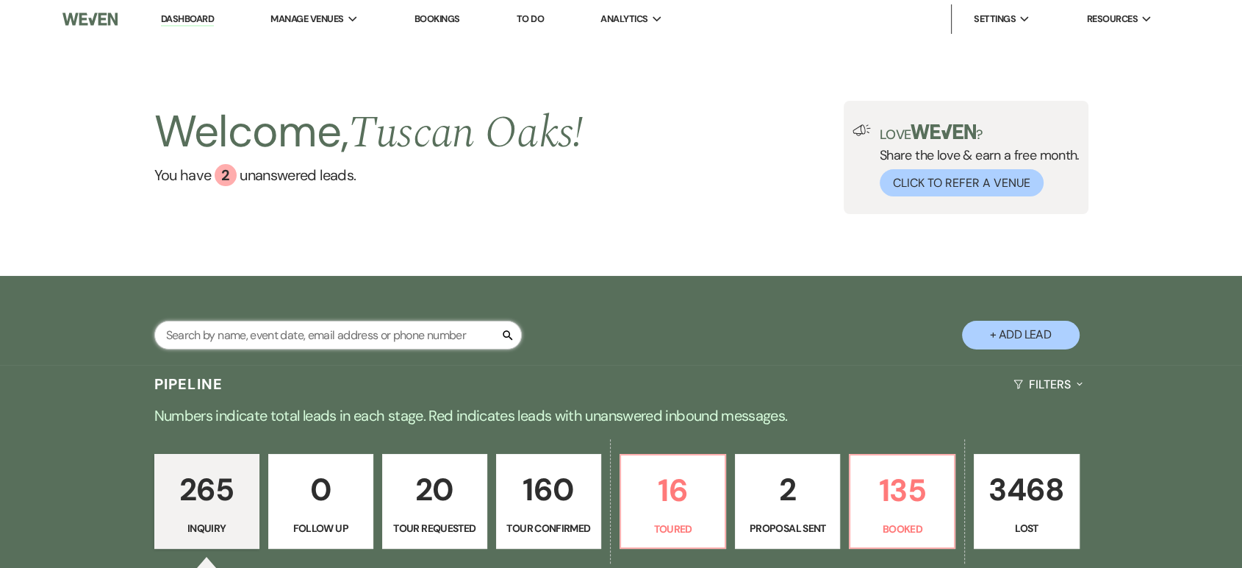
click at [383, 329] on input "text" at bounding box center [338, 335] width 368 height 29
type input "[PERSON_NAME]"
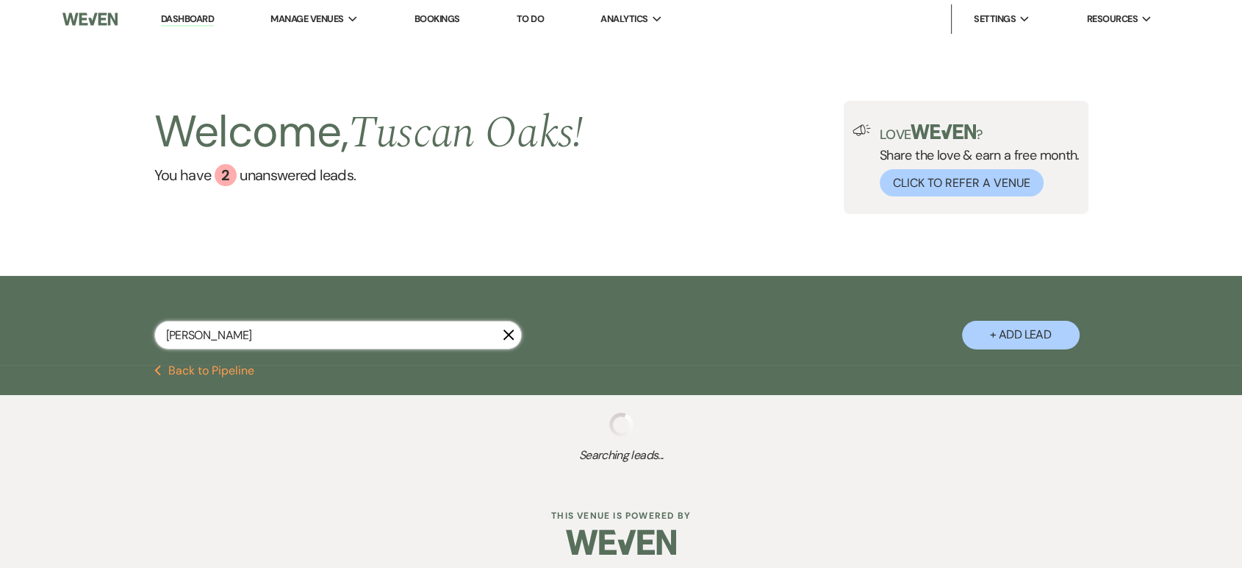
select select "4"
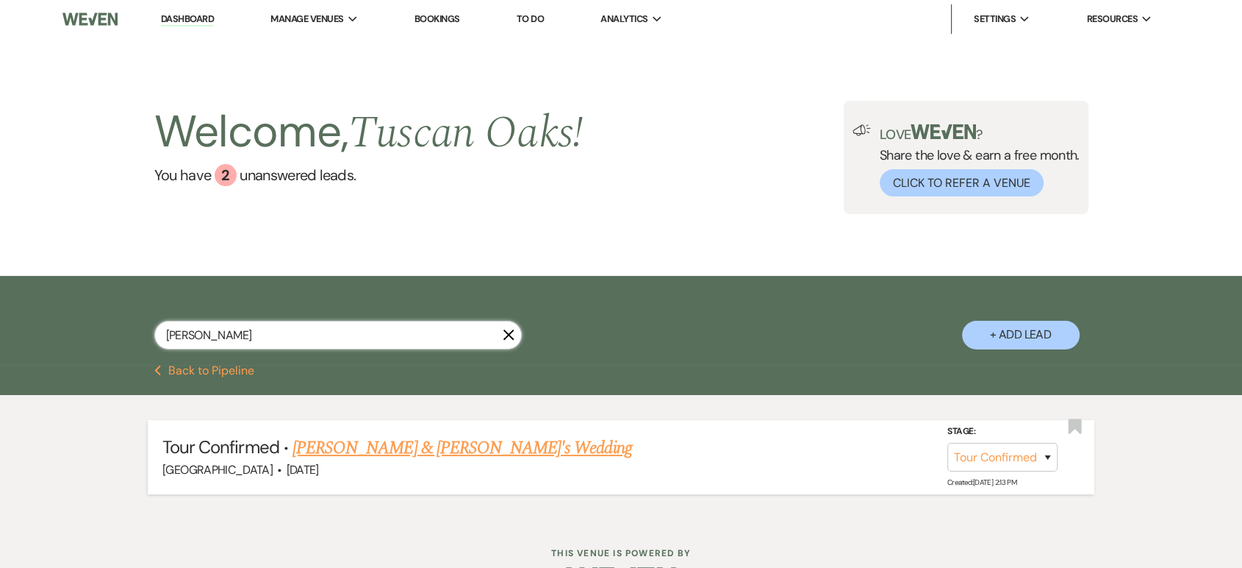
type input "[PERSON_NAME]"
click at [382, 451] on link "[PERSON_NAME] & [PERSON_NAME]'s Wedding" at bounding box center [463, 447] width 340 height 26
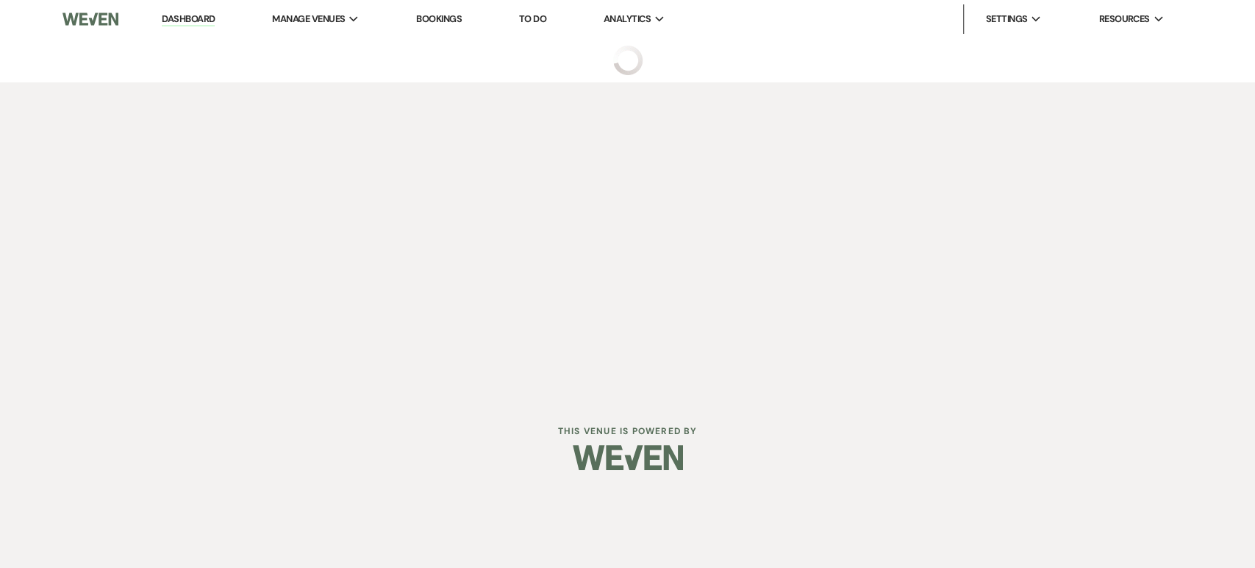
select select "4"
select select "5"
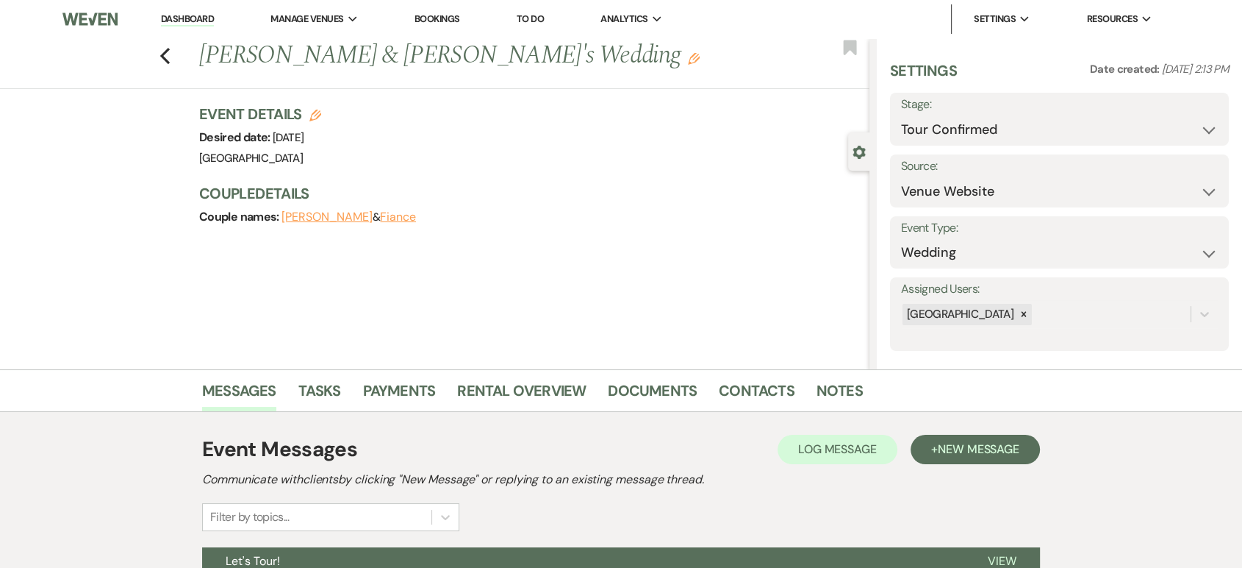
scroll to position [216, 0]
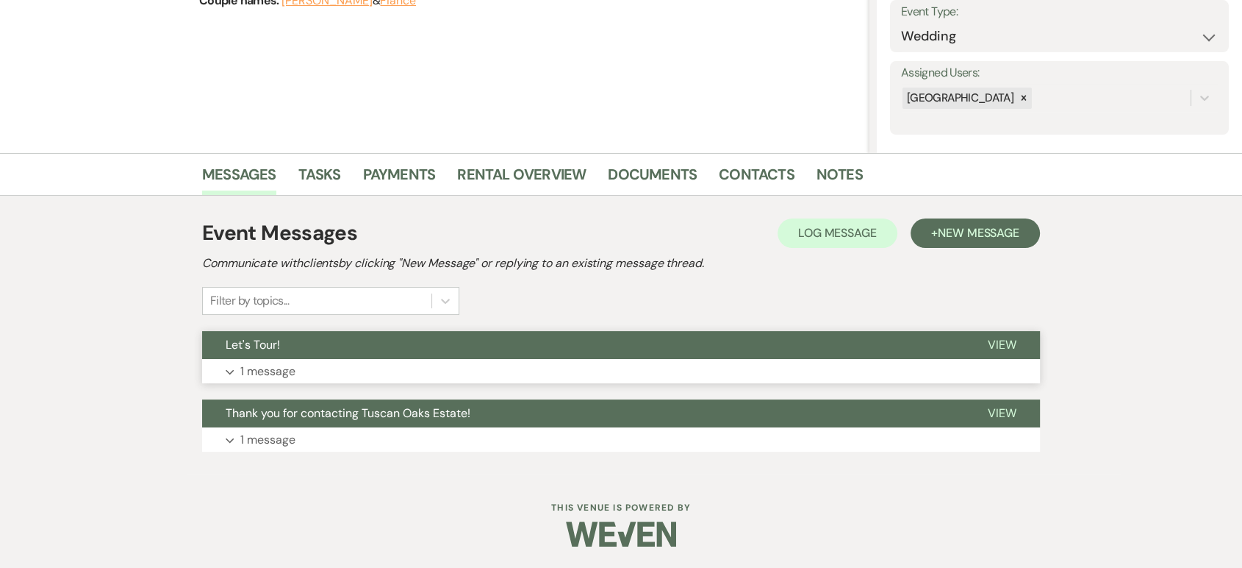
click at [259, 371] on p "1 message" at bounding box center [267, 371] width 55 height 19
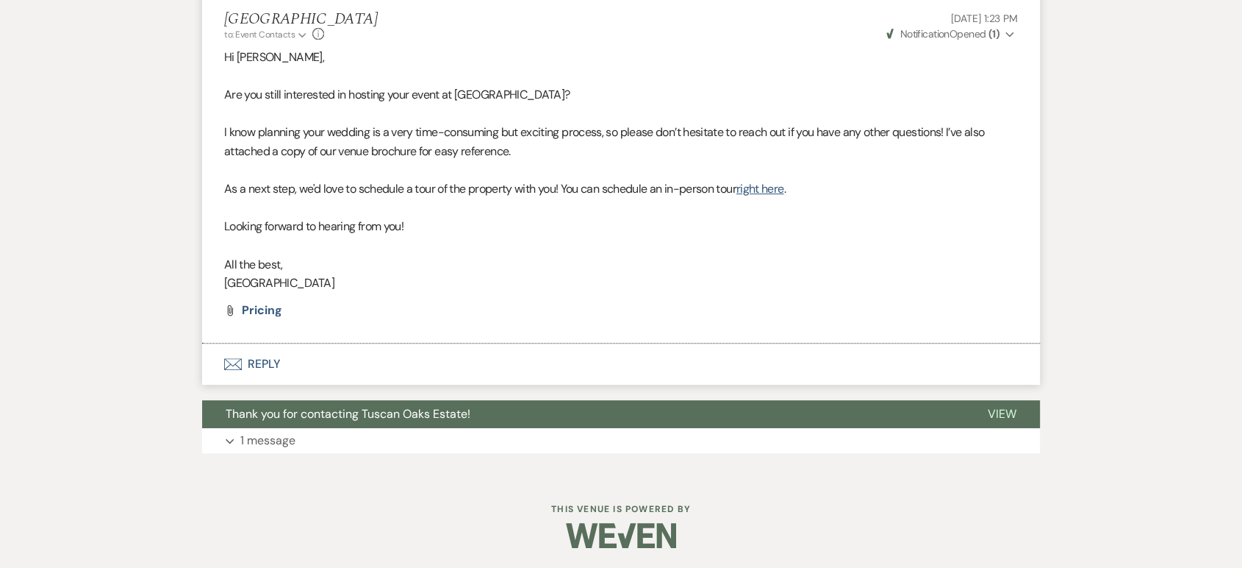
scroll to position [0, 0]
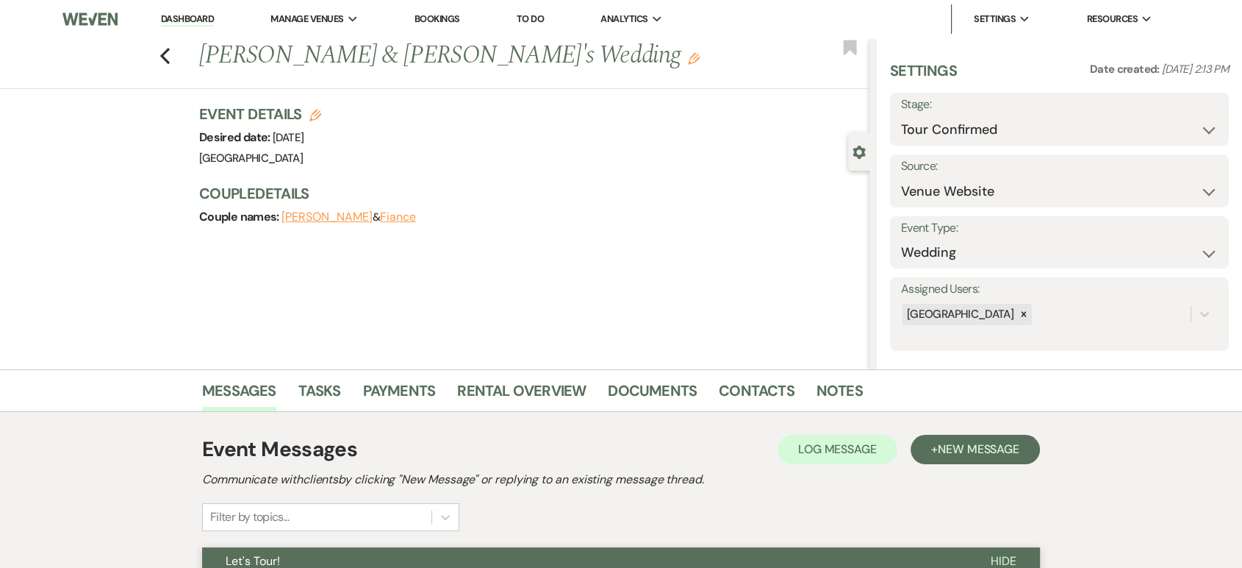
click at [180, 23] on link "Dashboard" at bounding box center [187, 19] width 53 height 14
click at [193, 16] on link "Dashboard" at bounding box center [187, 19] width 53 height 14
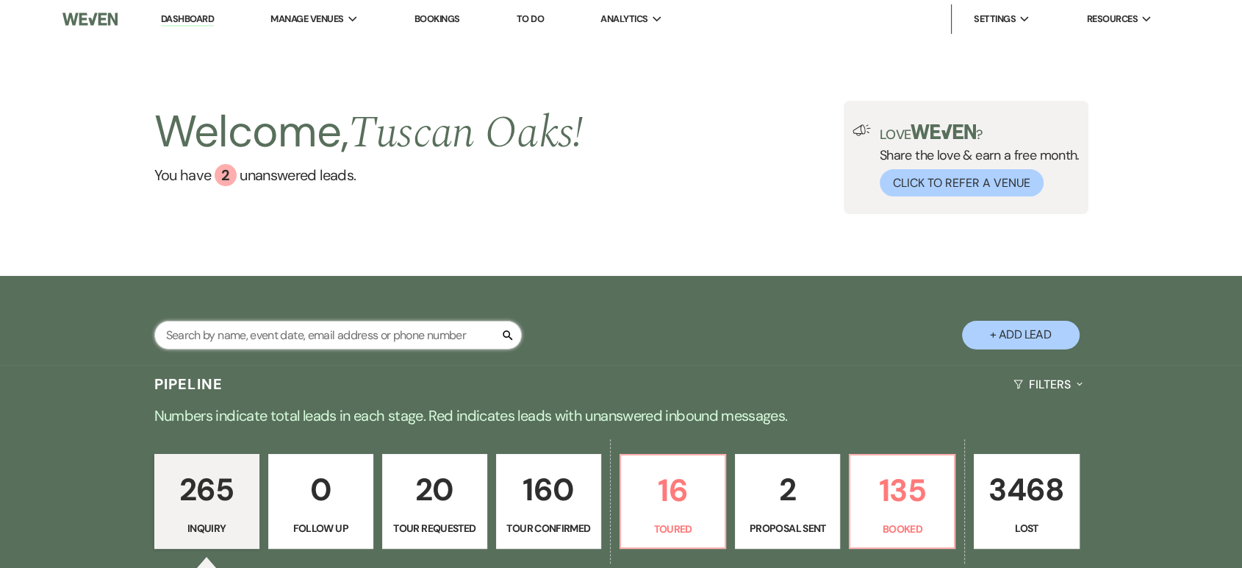
click at [254, 336] on input "text" at bounding box center [338, 335] width 368 height 29
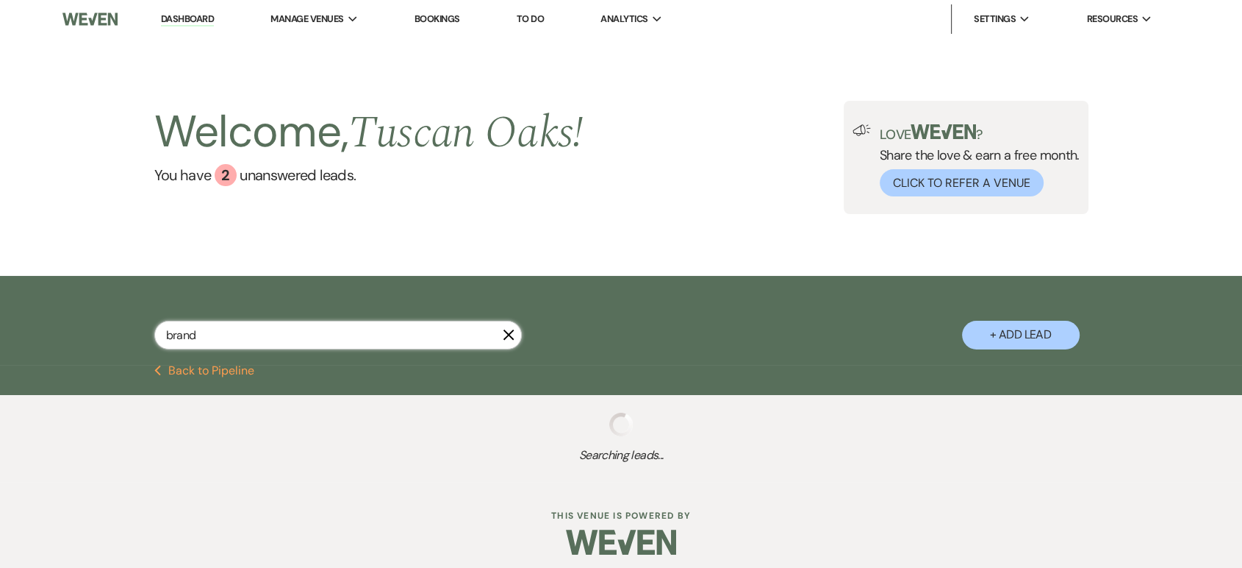
type input "[PERSON_NAME]"
select select "8"
select select "5"
select select "8"
select select "5"
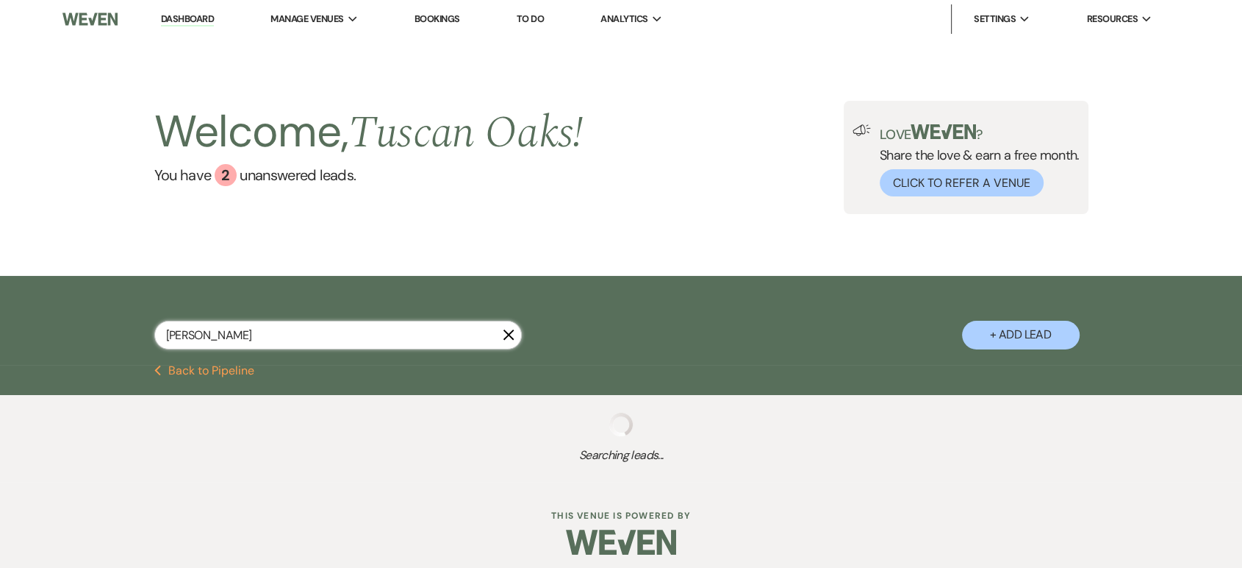
select select "8"
select select "5"
select select "8"
select select "5"
select select "8"
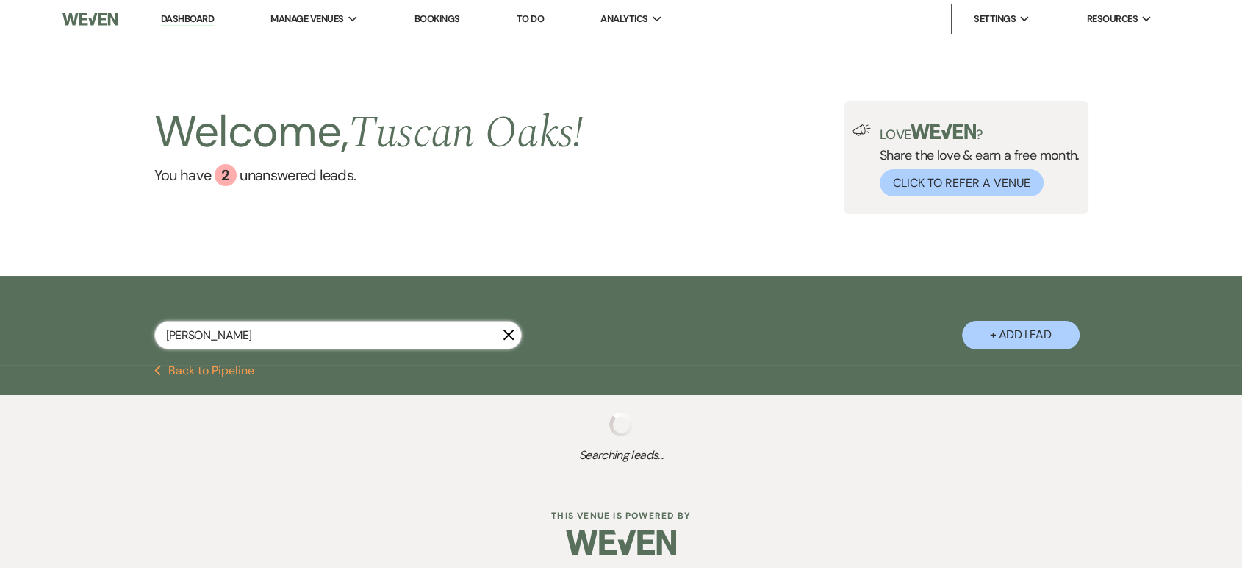
select select "5"
select select "8"
select select "5"
select select "8"
select select "5"
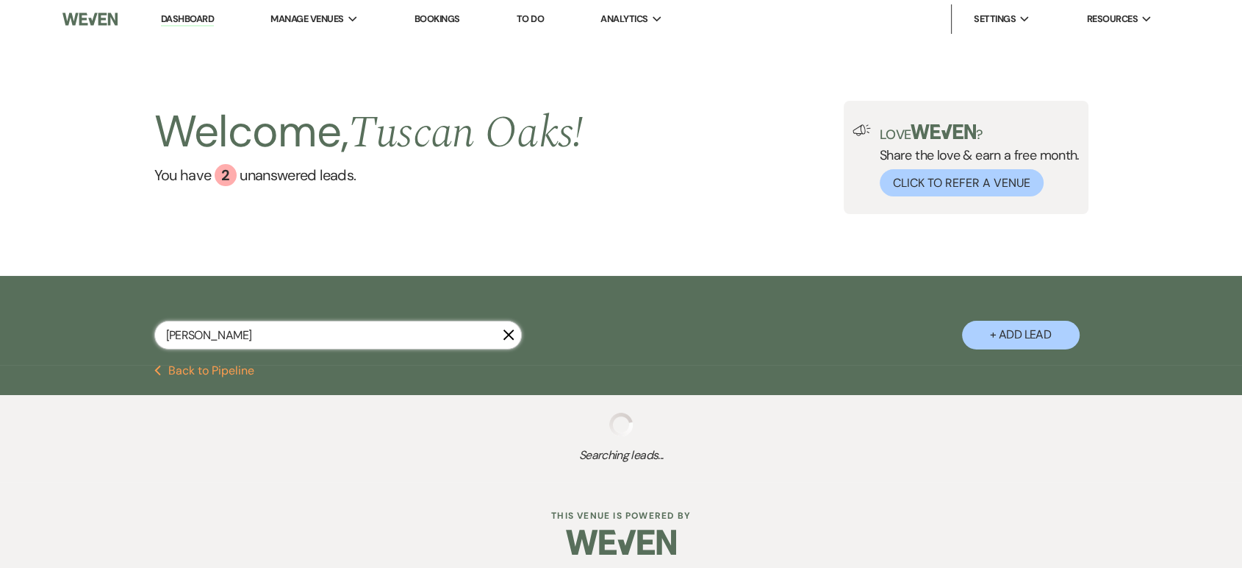
select select "8"
select select "5"
select select "4"
select select "8"
select select "5"
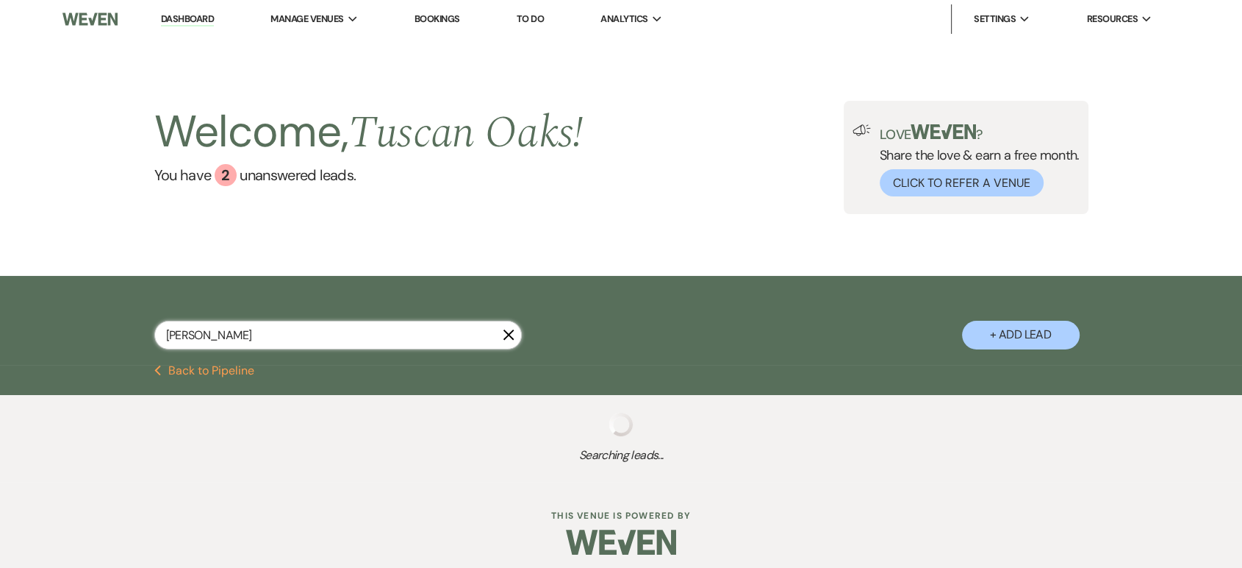
select select "8"
select select "5"
select select "8"
select select "5"
select select "8"
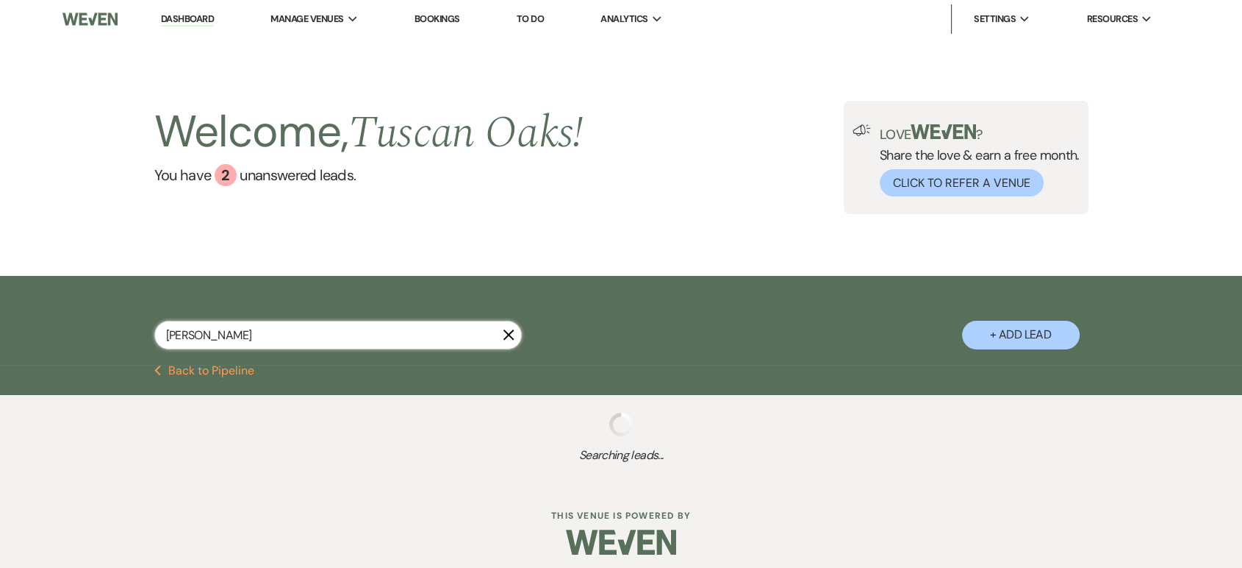
select select "5"
select select "8"
select select "5"
select select "8"
select select "1"
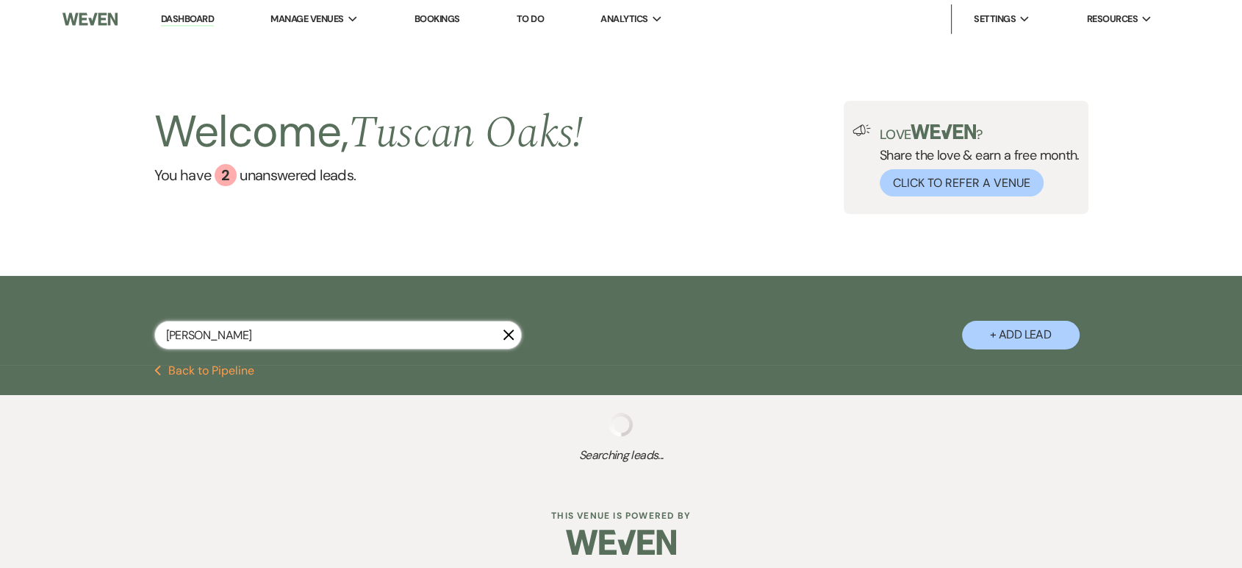
select select "8"
select select "1"
select select "8"
select select "5"
select select "8"
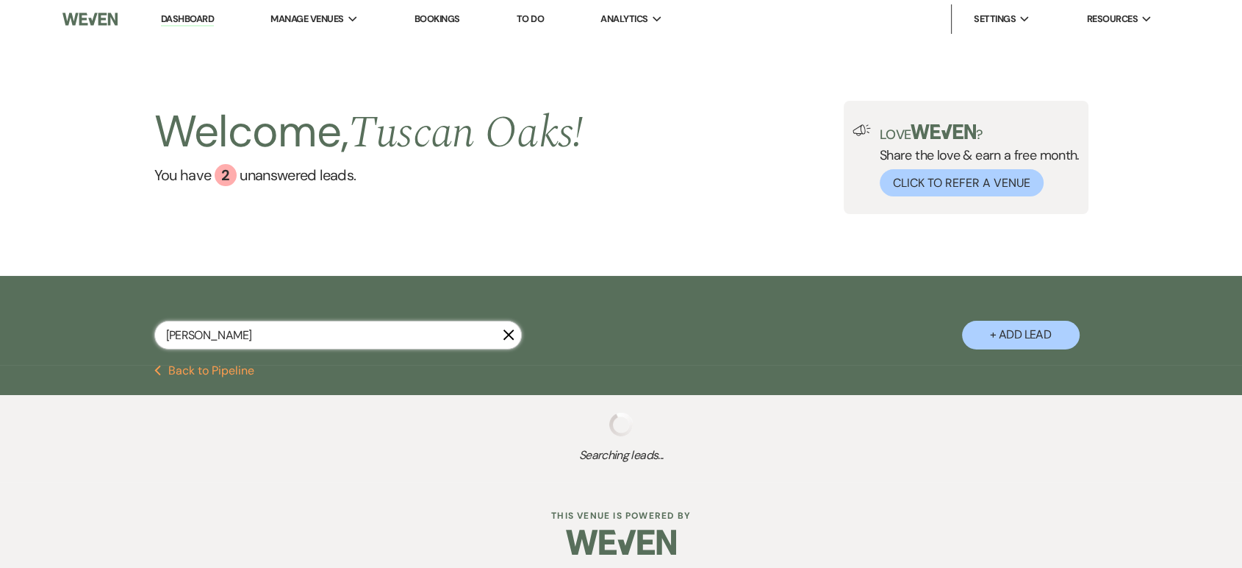
select select "5"
select select "8"
select select "5"
select select "8"
select select "5"
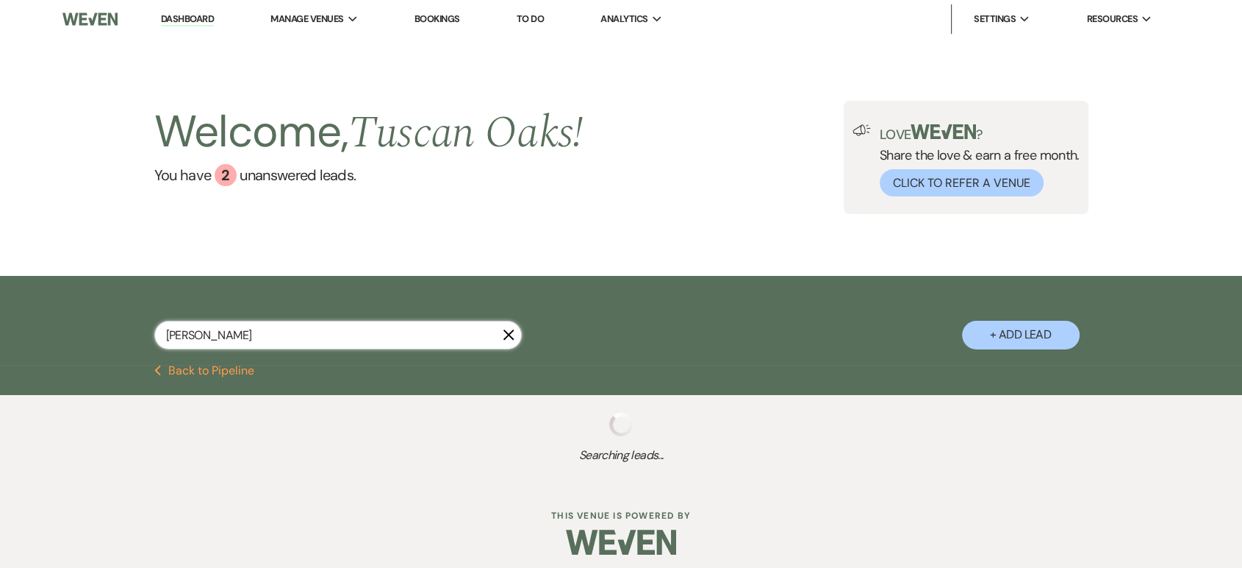
select select "8"
select select "5"
select select "8"
select select "5"
select select "8"
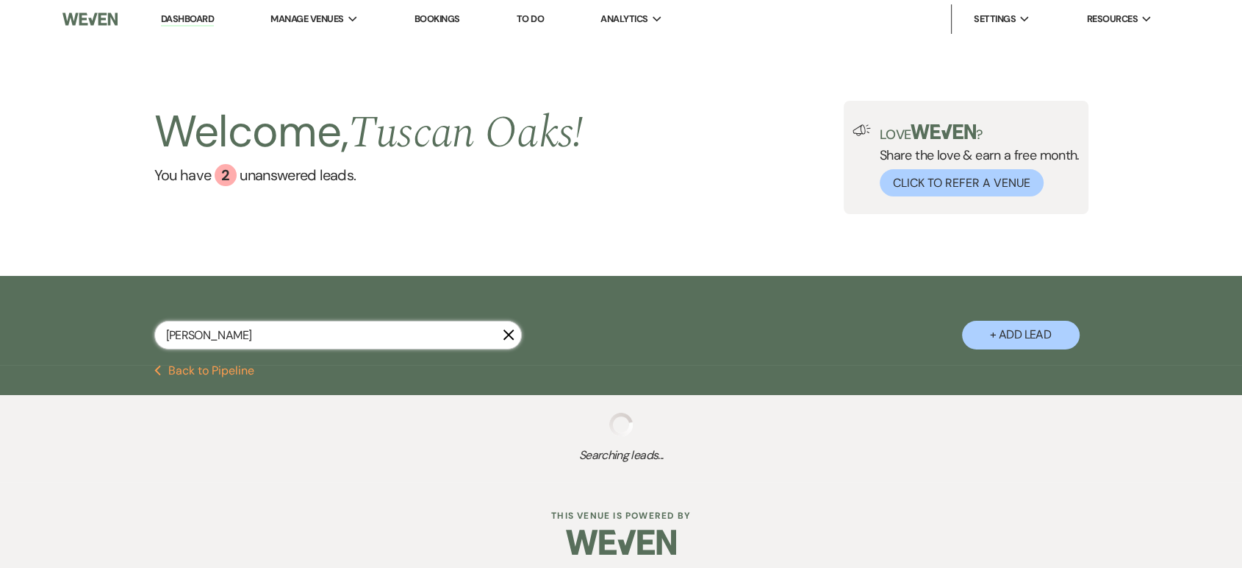
select select "5"
select select "8"
select select "5"
select select "8"
select select "5"
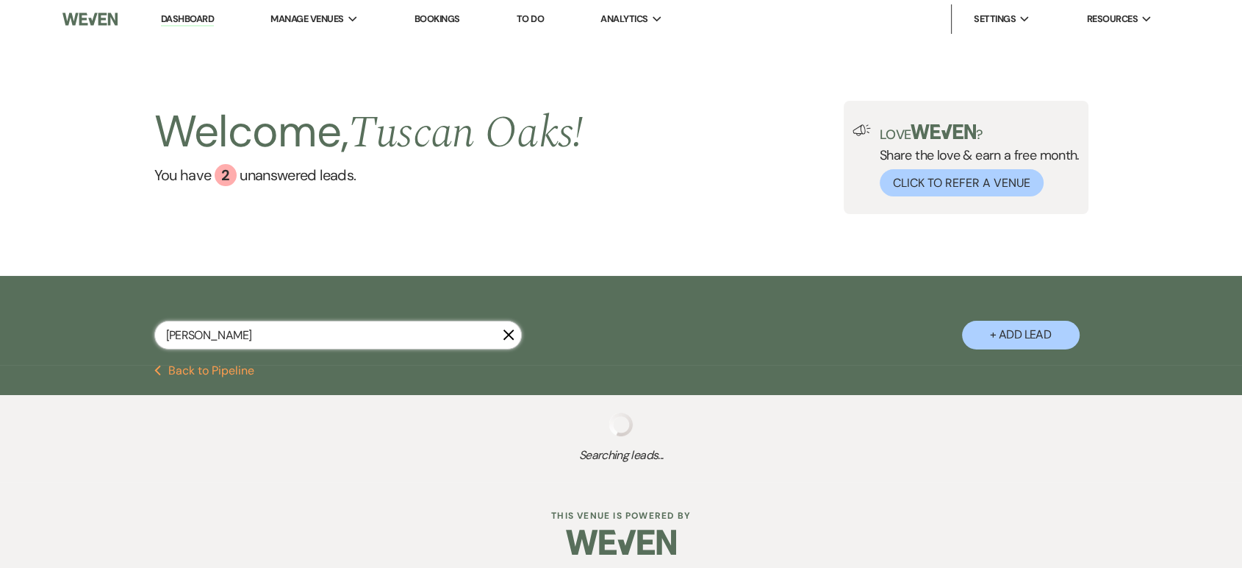
select select "8"
select select "5"
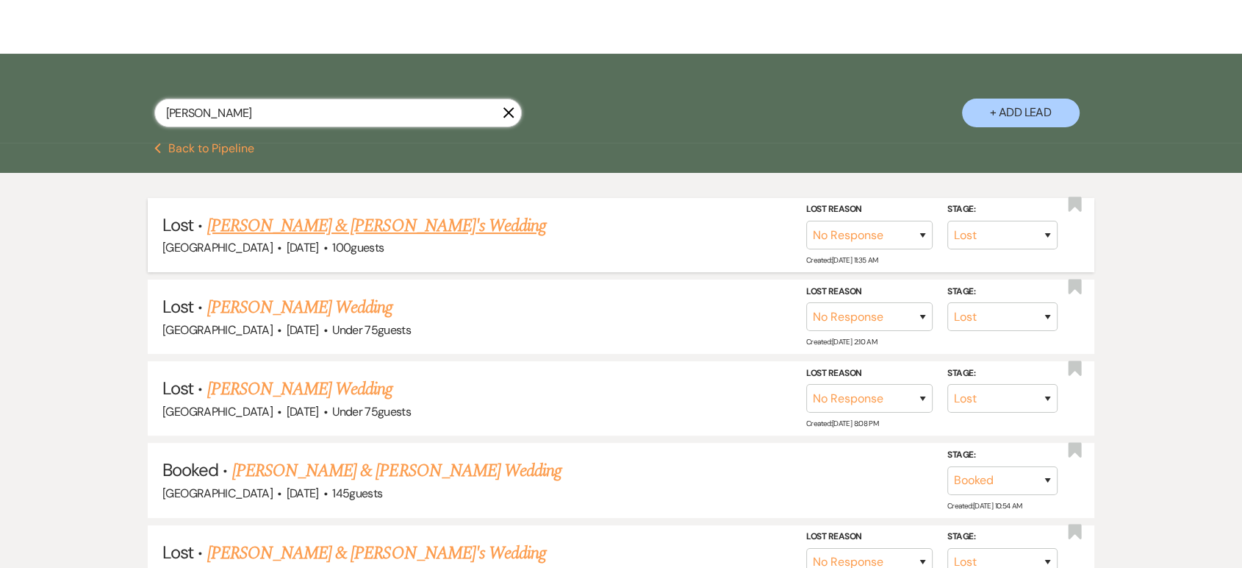
scroll to position [223, 0]
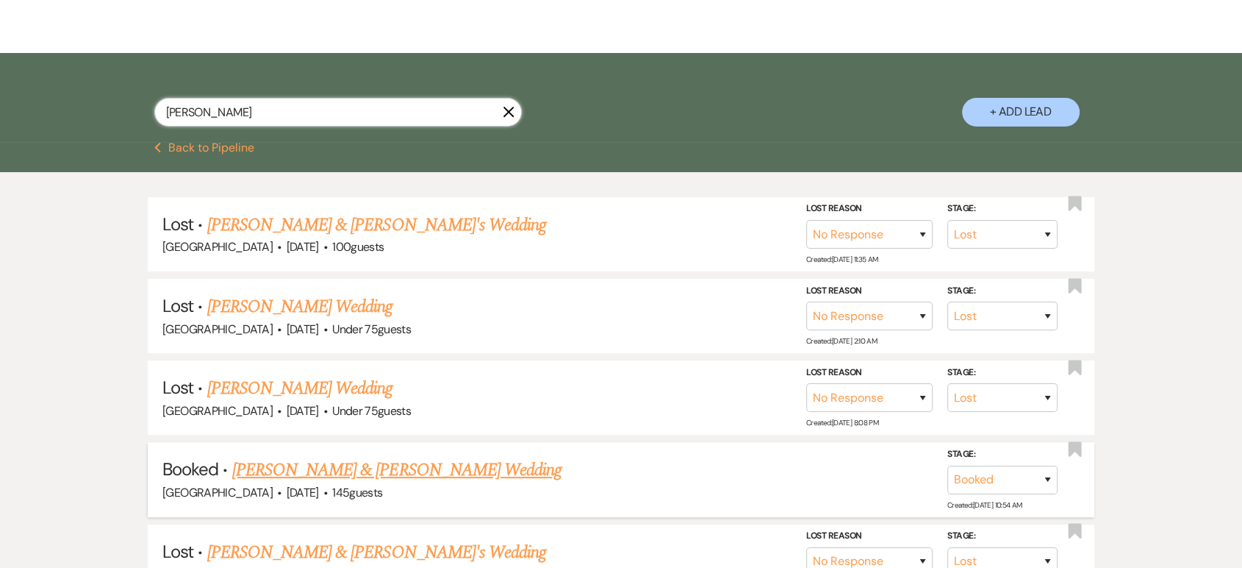
type input "[PERSON_NAME]"
click at [343, 470] on link "[PERSON_NAME] & [PERSON_NAME] Wedding" at bounding box center [396, 470] width 329 height 26
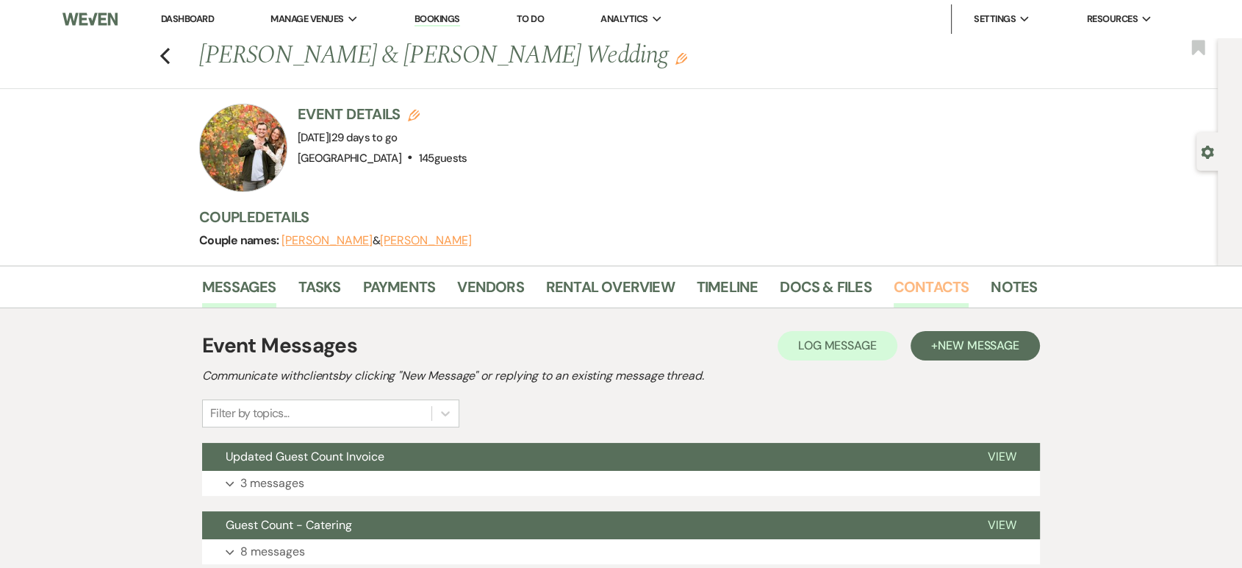
click at [914, 287] on link "Contacts" at bounding box center [932, 291] width 76 height 32
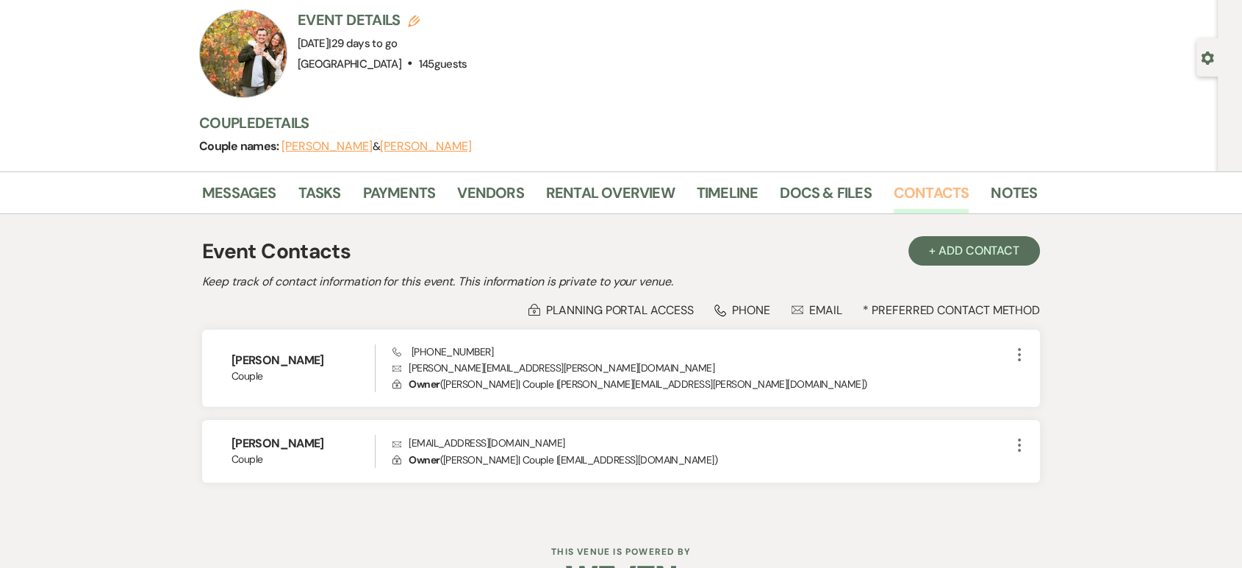
scroll to position [94, 0]
click at [591, 188] on link "Rental Overview" at bounding box center [610, 197] width 129 height 32
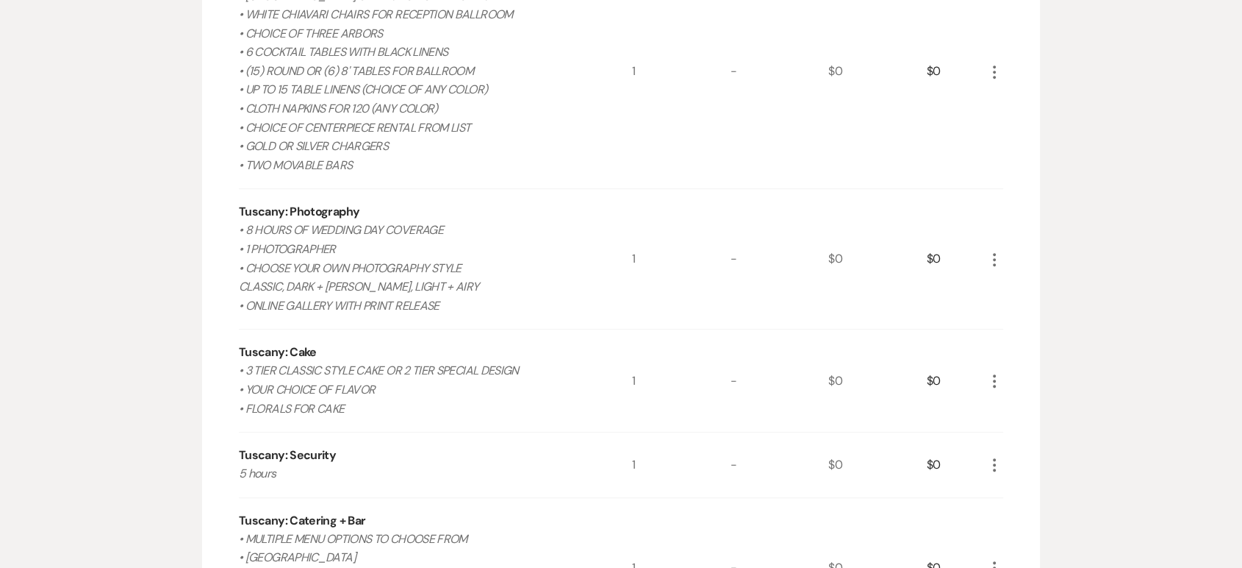
scroll to position [832, 0]
